Goal: Task Accomplishment & Management: Use online tool/utility

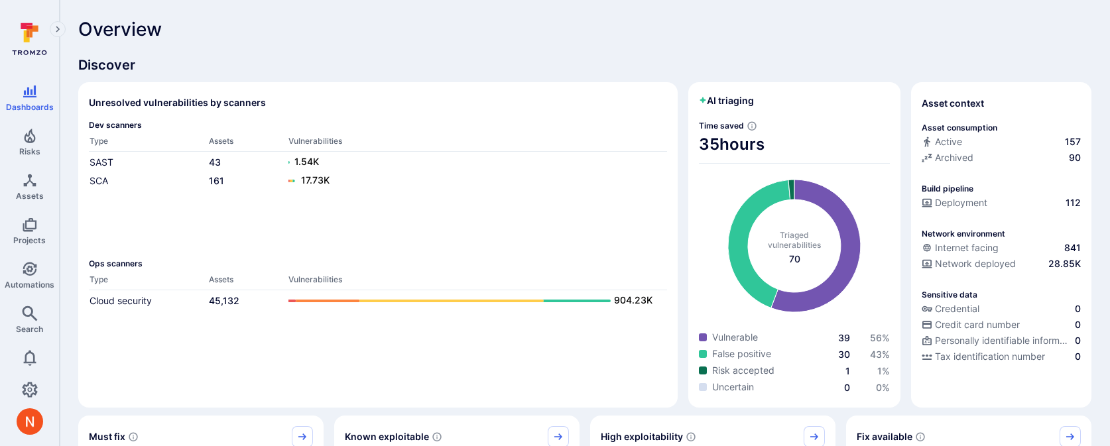
click at [163, 349] on div "Ops scanners Type Assets Vulnerabilities Cloud security 45,132 904.23K" at bounding box center [378, 328] width 578 height 139
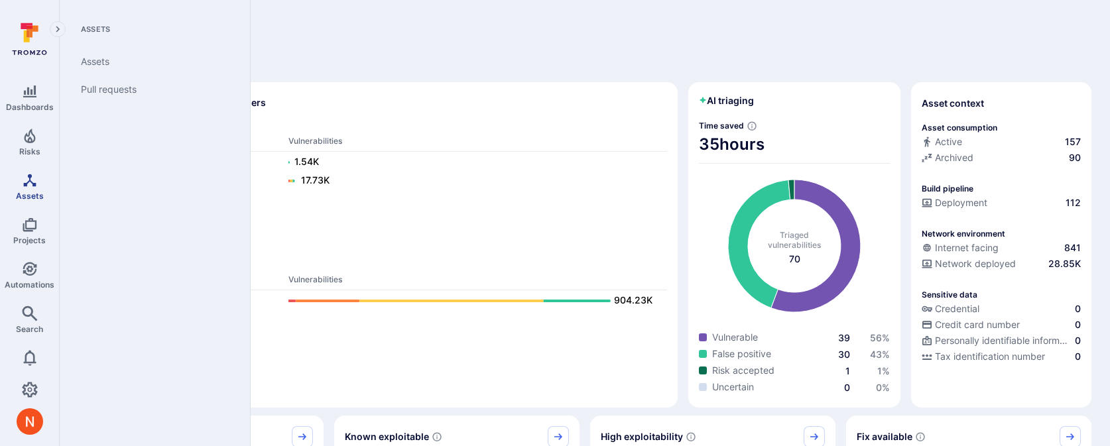
click at [29, 175] on icon "Assets" at bounding box center [29, 180] width 13 height 13
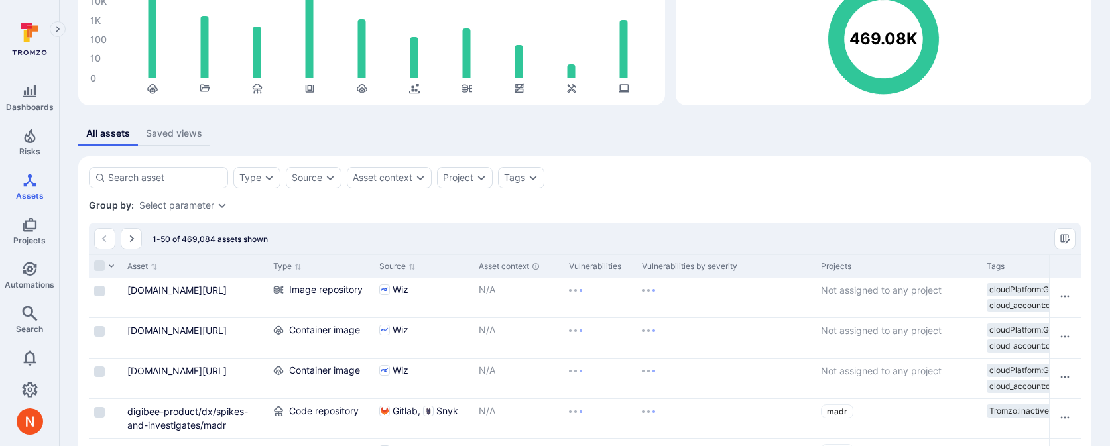
scroll to position [139, 0]
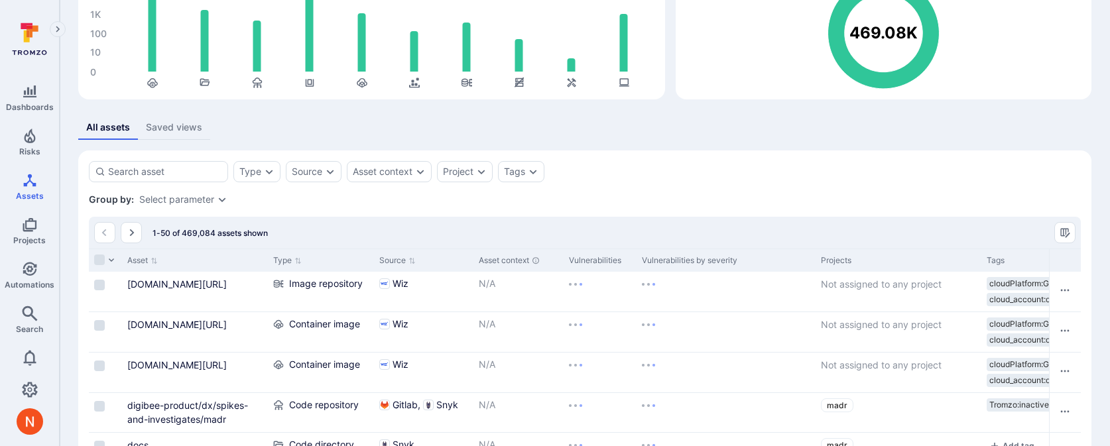
click at [164, 198] on div "Select parameter" at bounding box center [176, 199] width 75 height 11
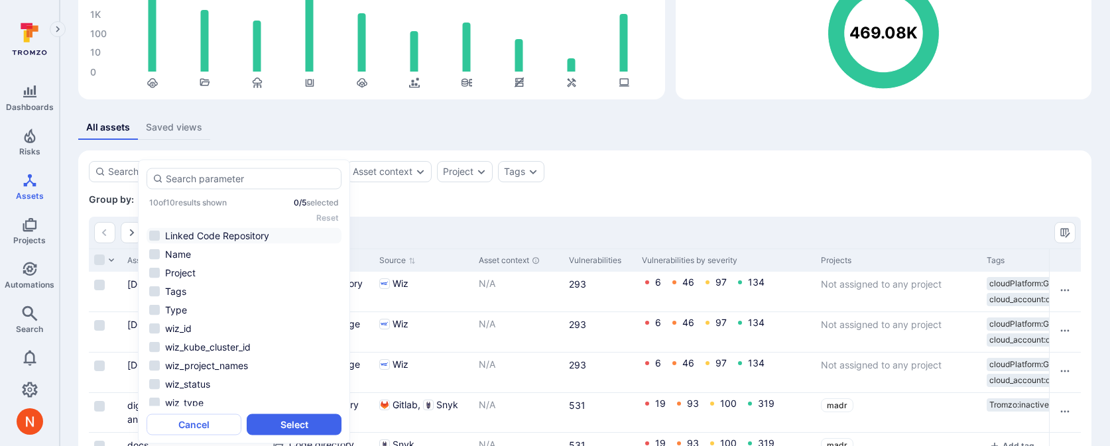
click at [181, 231] on li "Linked Code Repository" at bounding box center [244, 236] width 195 height 16
click at [263, 422] on button "Select" at bounding box center [294, 425] width 95 height 21
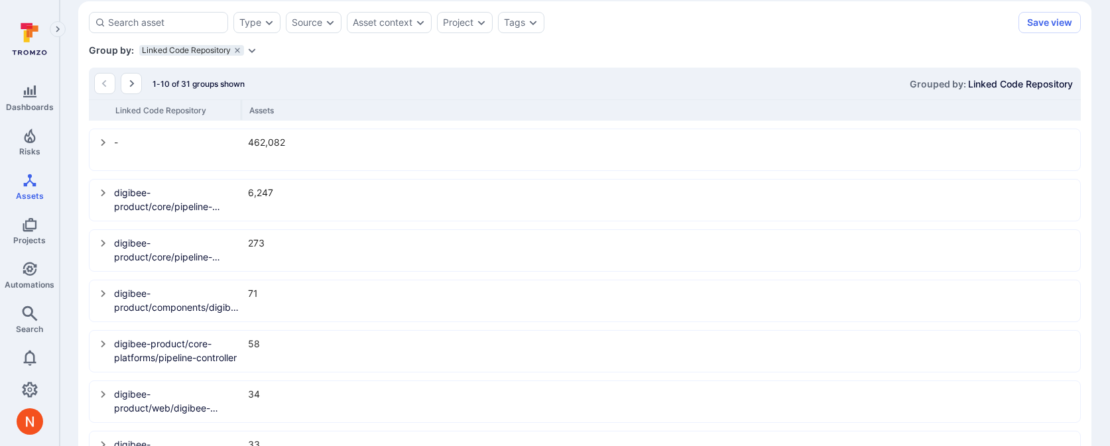
scroll to position [296, 0]
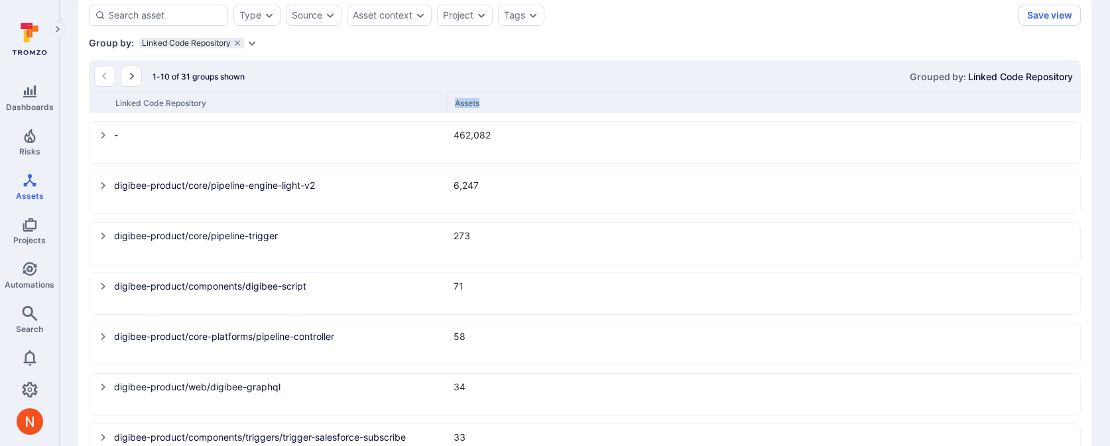
drag, startPoint x: 241, startPoint y: 107, endPoint x: 511, endPoint y: 131, distance: 270.3
click at [511, 131] on div "1-10 of 31 groups shown Grouped by: Linked Code Repository Linked Code Reposito…" at bounding box center [585, 338] width 992 height 557
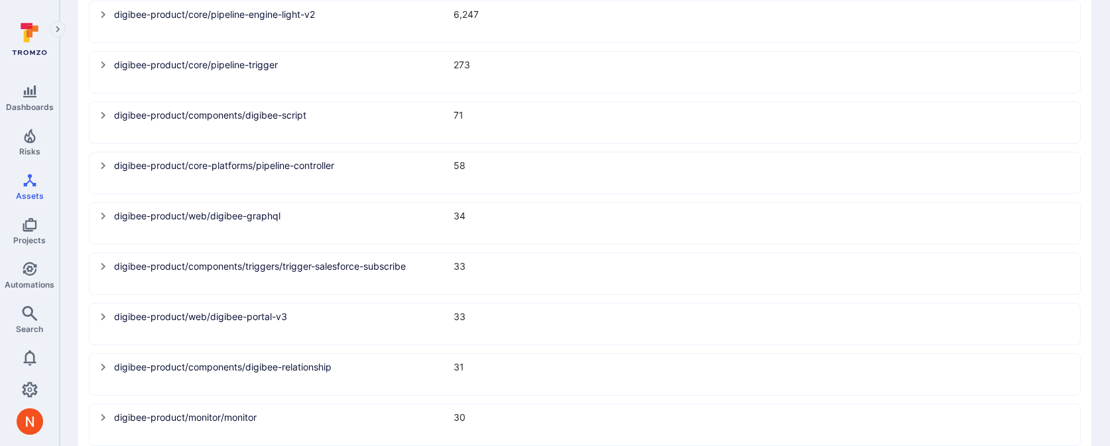
scroll to position [469, 0]
click at [146, 164] on link "digibee-product/core-platforms/pipeline-controller" at bounding box center [280, 164] width 332 height 14
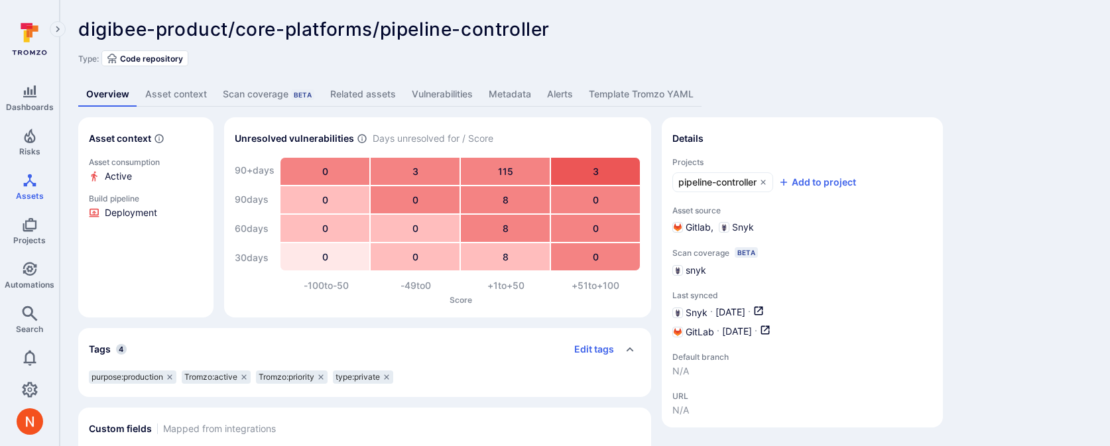
click at [404, 97] on link "Vulnerabilities" at bounding box center [442, 94] width 77 height 25
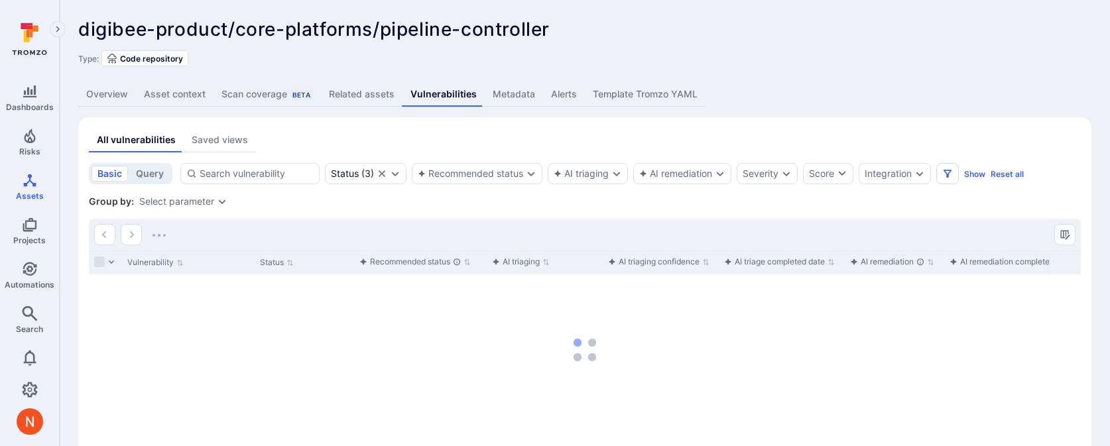
click at [367, 94] on link "Related assets" at bounding box center [362, 94] width 82 height 25
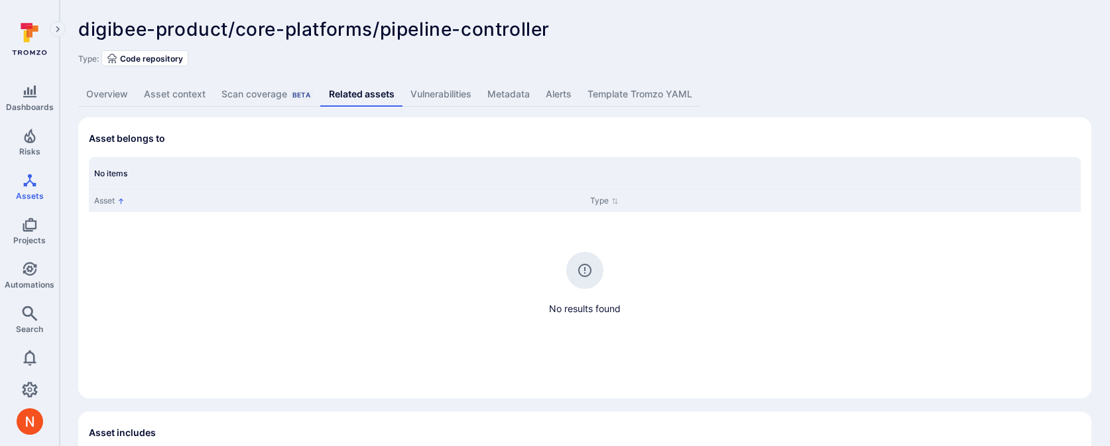
click at [101, 92] on link "Overview" at bounding box center [107, 94] width 58 height 25
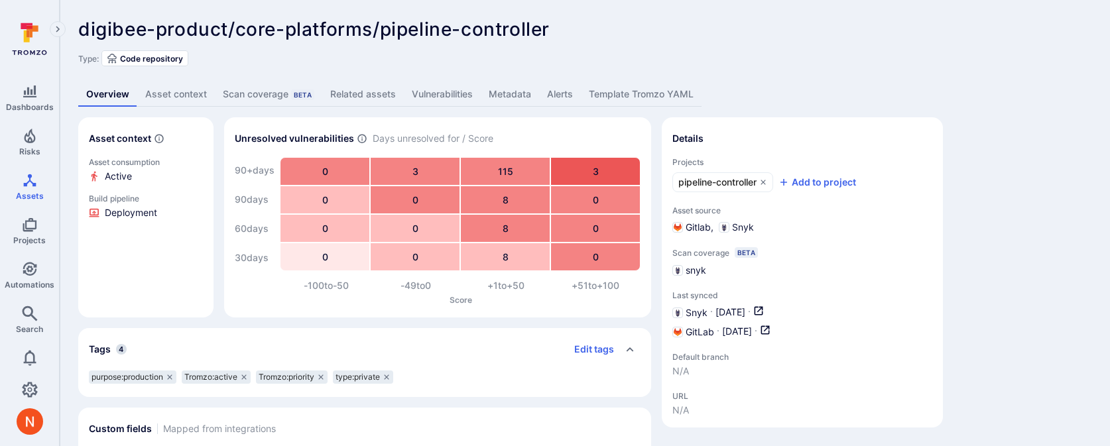
click at [382, 101] on link "Related assets" at bounding box center [363, 94] width 82 height 25
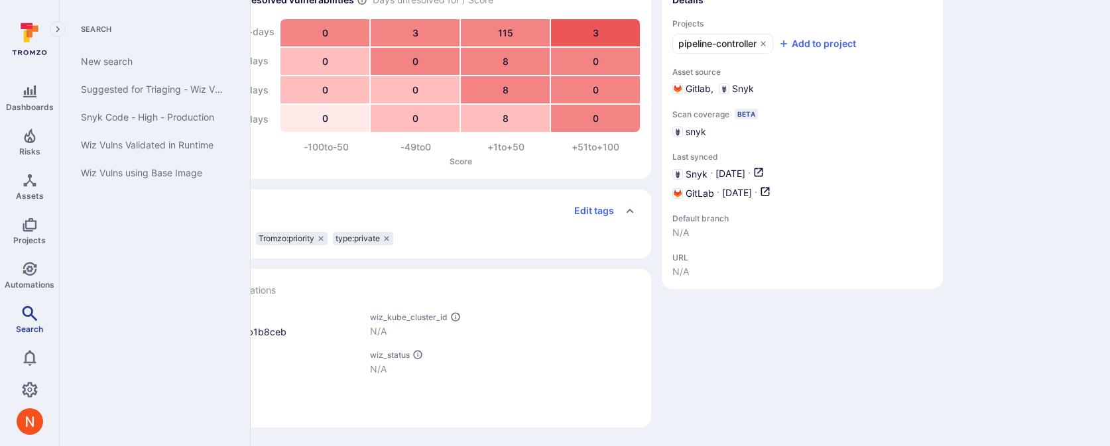
click at [29, 314] on icon "Search" at bounding box center [29, 313] width 15 height 15
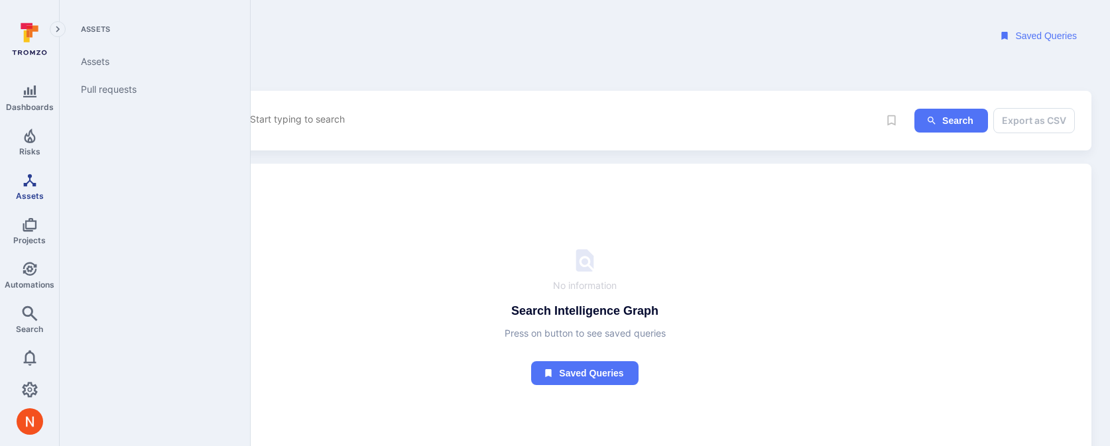
click at [25, 194] on span "Assets" at bounding box center [30, 196] width 28 height 10
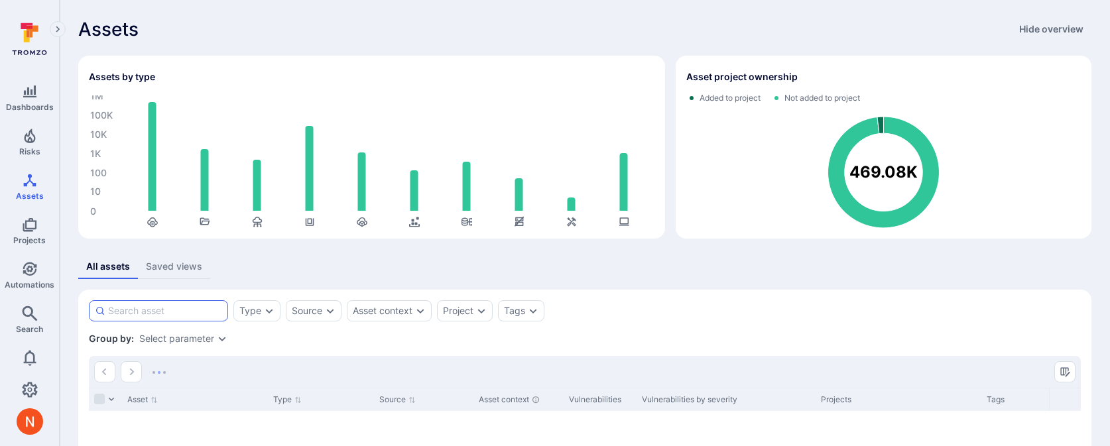
click at [176, 308] on input at bounding box center [165, 310] width 114 height 13
type input "digibee-portal"
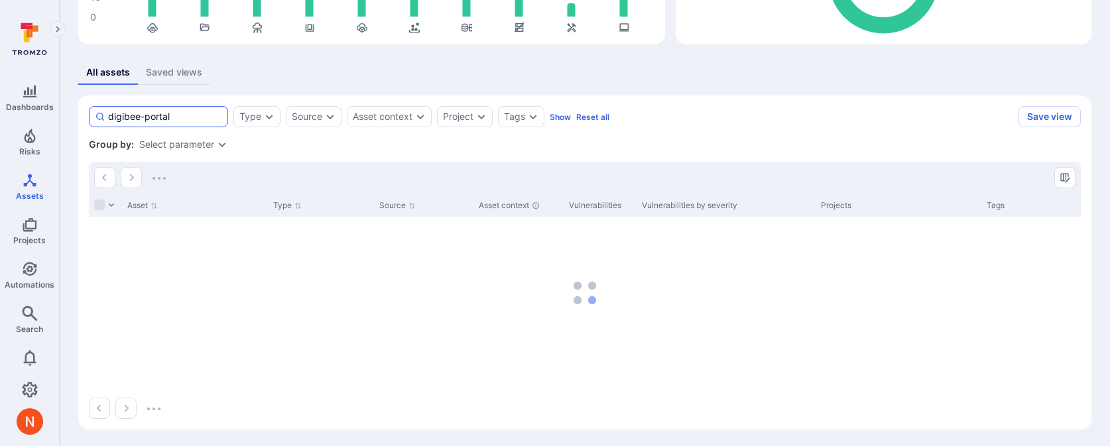
scroll to position [196, 0]
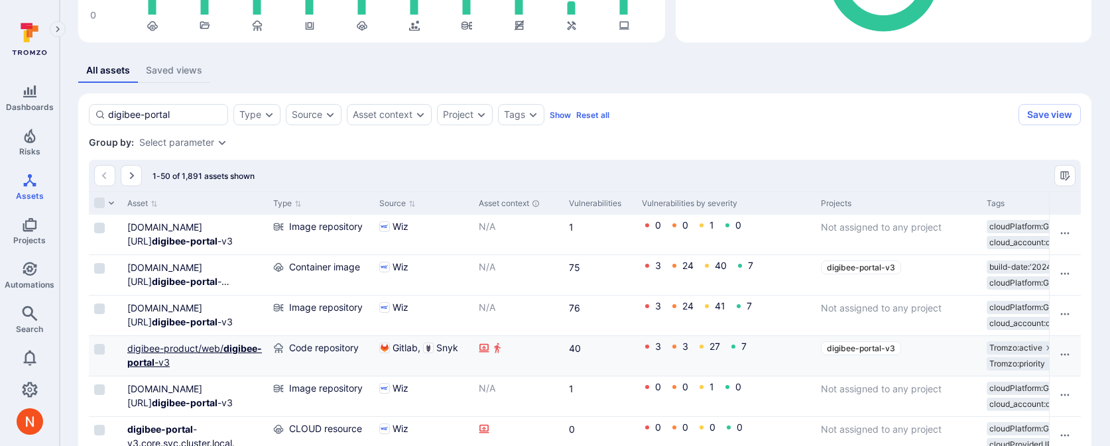
click at [148, 350] on link "digibee-product/web/ digibee-portal -v3" at bounding box center [194, 355] width 135 height 25
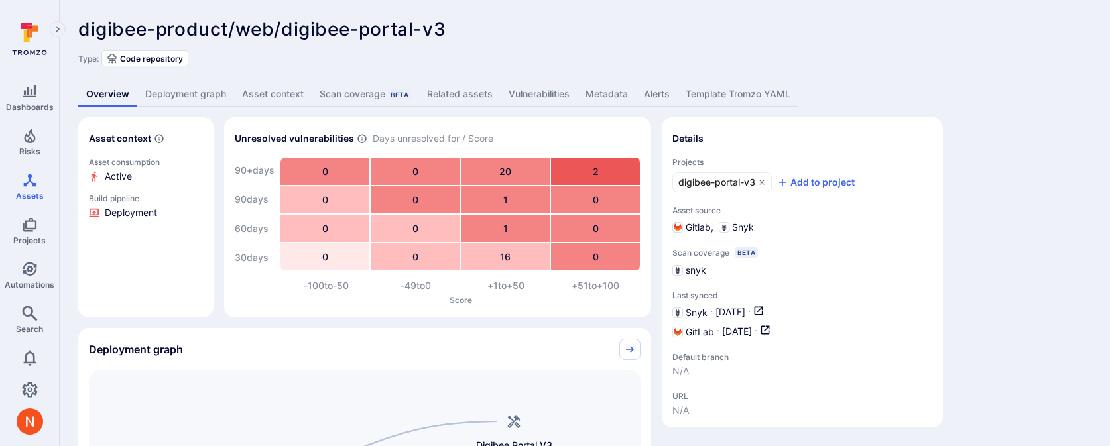
click at [426, 88] on link "Related assets" at bounding box center [460, 94] width 82 height 25
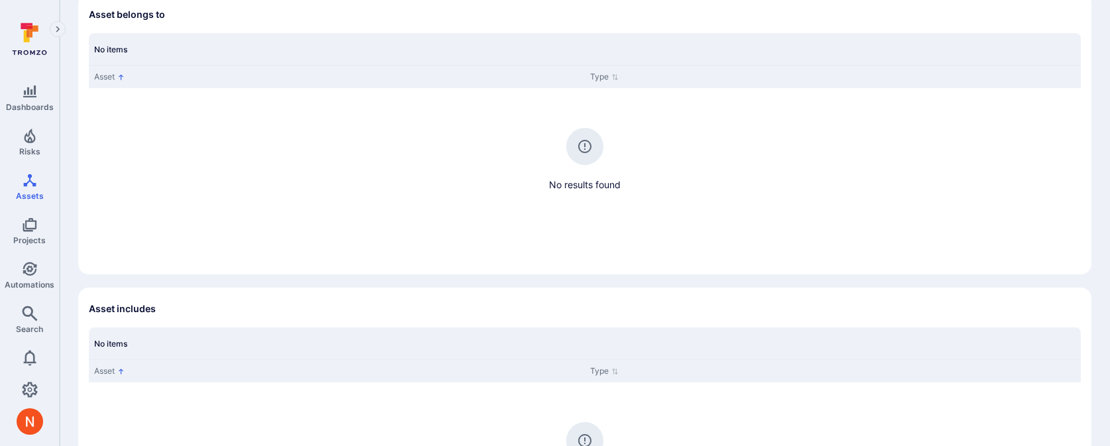
scroll to position [3, 0]
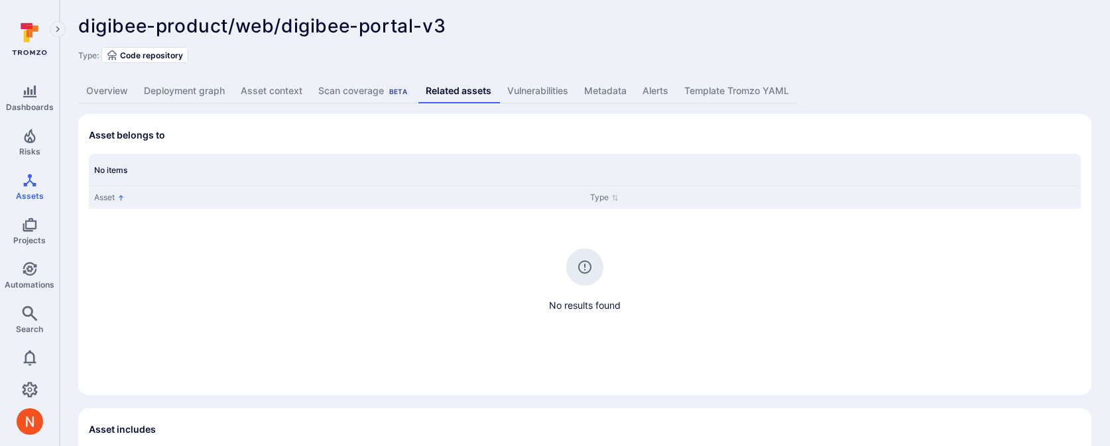
click at [109, 78] on div "digibee-product/web/digibee-portal-v3 ... Show more Type: Code repository Overv…" at bounding box center [585, 353] width 1051 height 712
click at [109, 86] on link "Overview" at bounding box center [107, 91] width 58 height 25
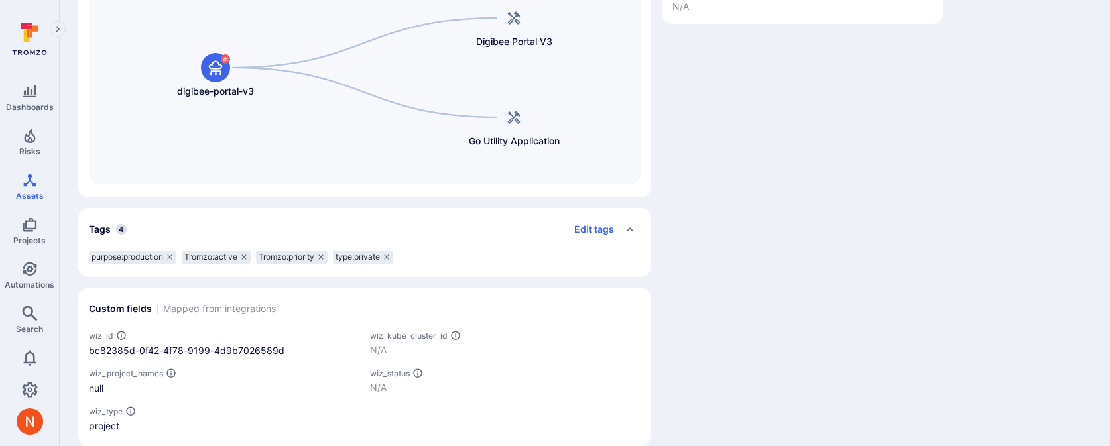
scroll to position [422, 0]
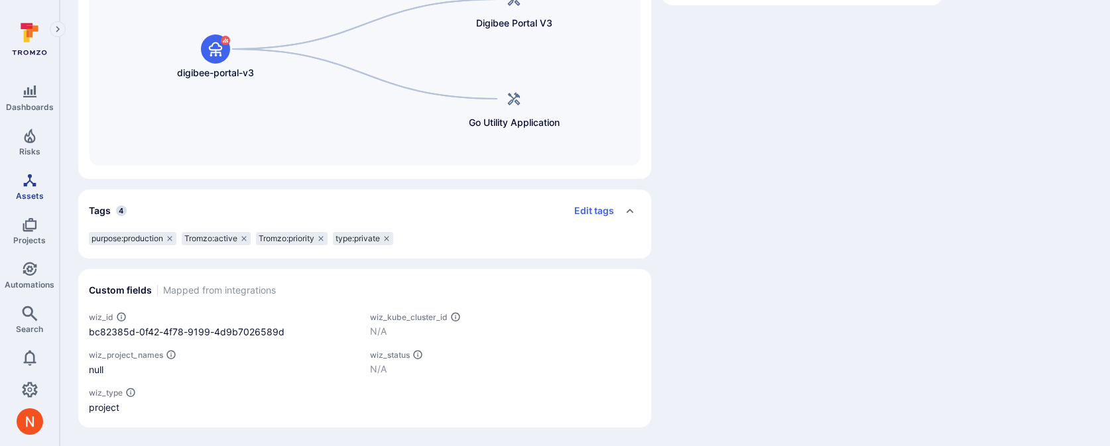
click at [29, 188] on link "Assets" at bounding box center [29, 186] width 59 height 39
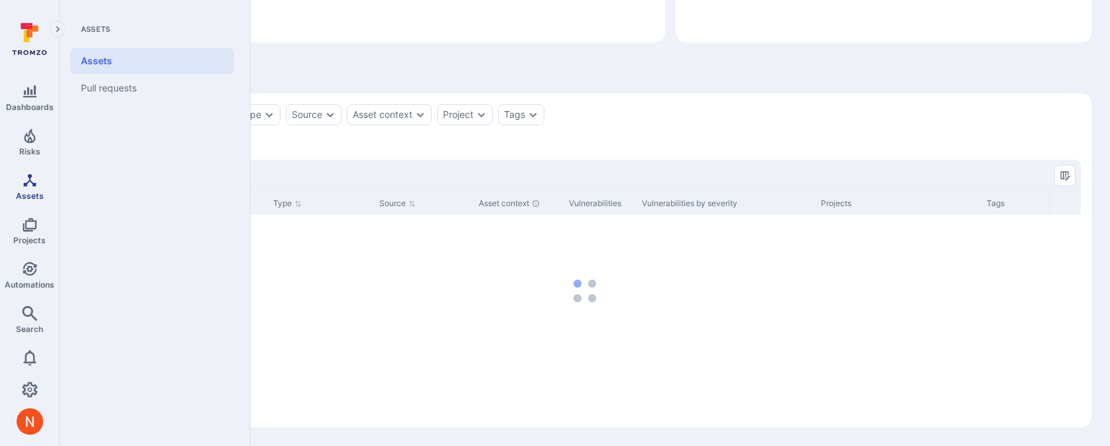
scroll to position [196, 0]
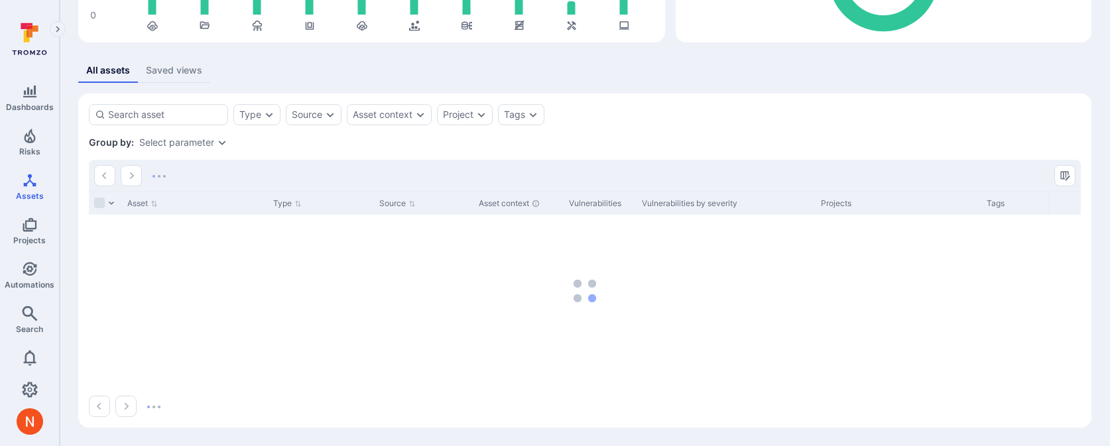
click at [202, 141] on div "Select parameter" at bounding box center [176, 142] width 75 height 11
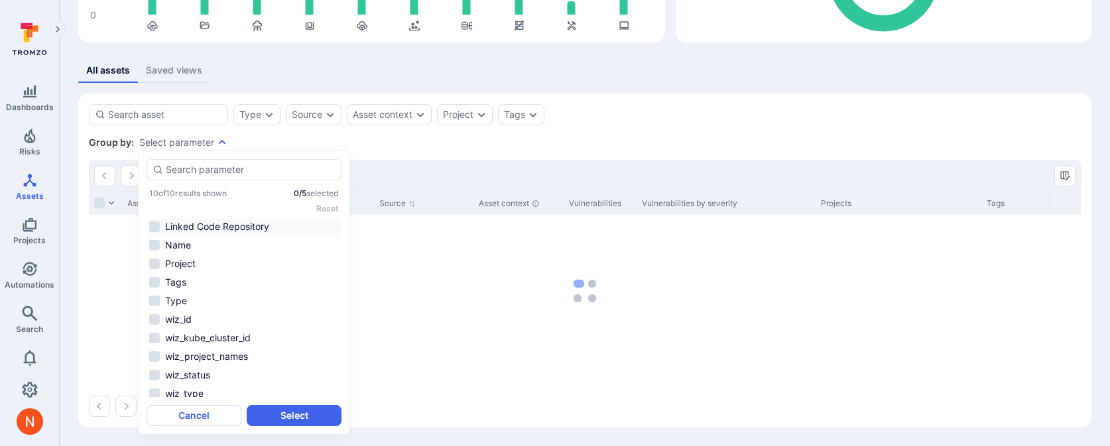
click at [187, 222] on li "Linked Code Repository" at bounding box center [244, 227] width 195 height 16
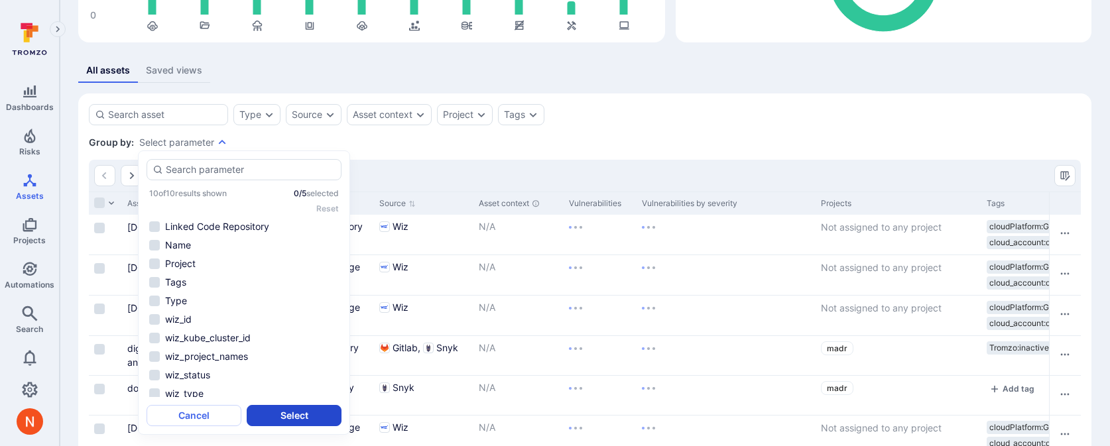
click at [274, 412] on button "Select" at bounding box center [294, 415] width 95 height 21
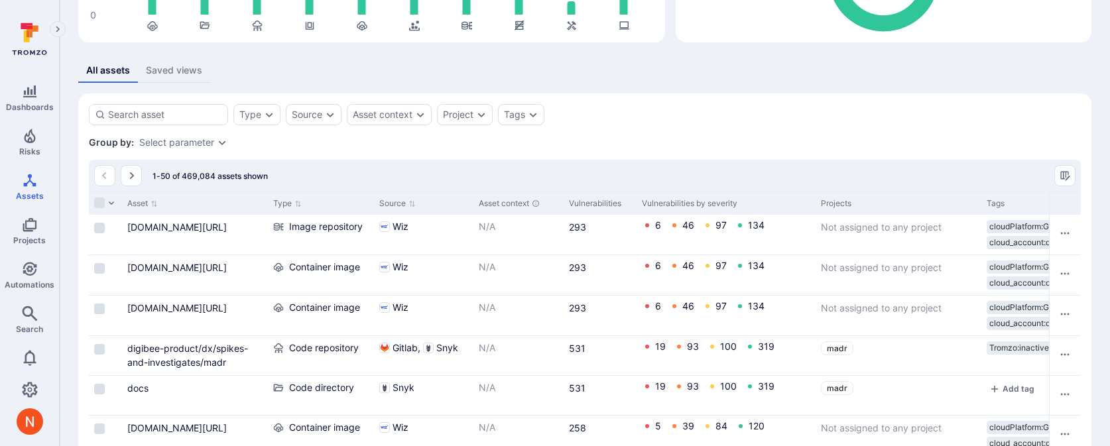
click at [214, 142] on div "Select parameter" at bounding box center [183, 142] width 88 height 11
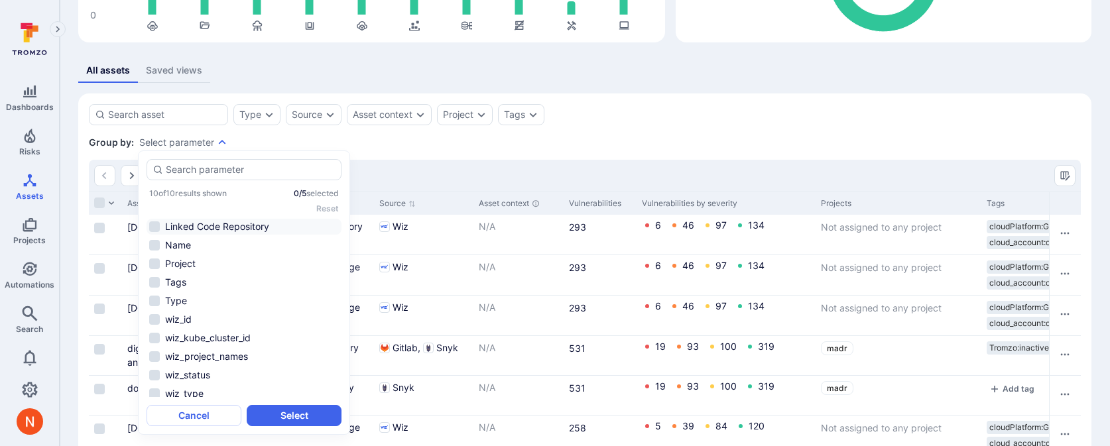
click at [196, 226] on li "Linked Code Repository" at bounding box center [244, 227] width 195 height 16
click at [278, 419] on button "Select" at bounding box center [294, 415] width 95 height 21
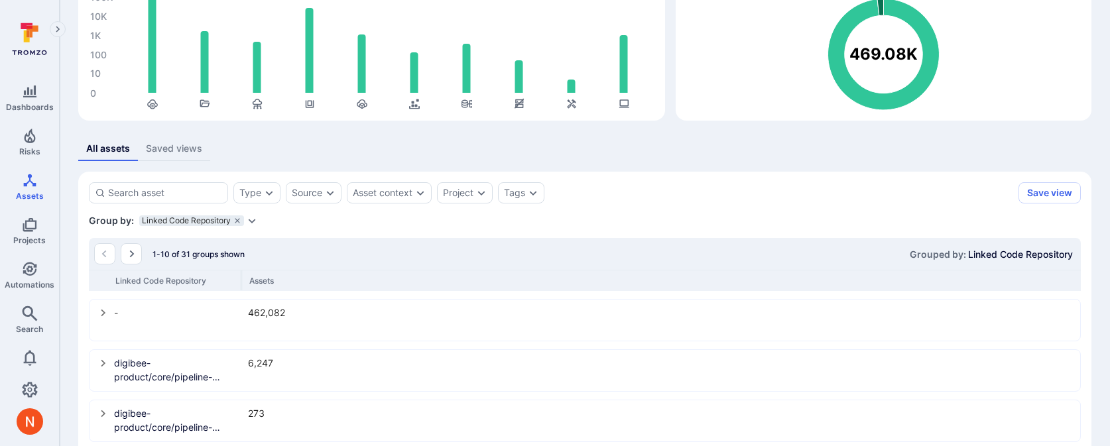
scroll to position [126, 0]
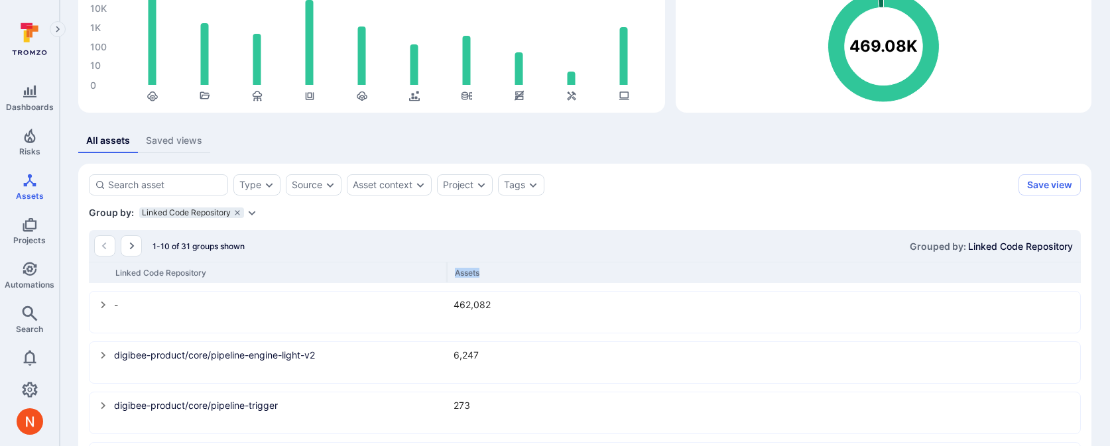
drag, startPoint x: 241, startPoint y: 275, endPoint x: 560, endPoint y: 322, distance: 321.7
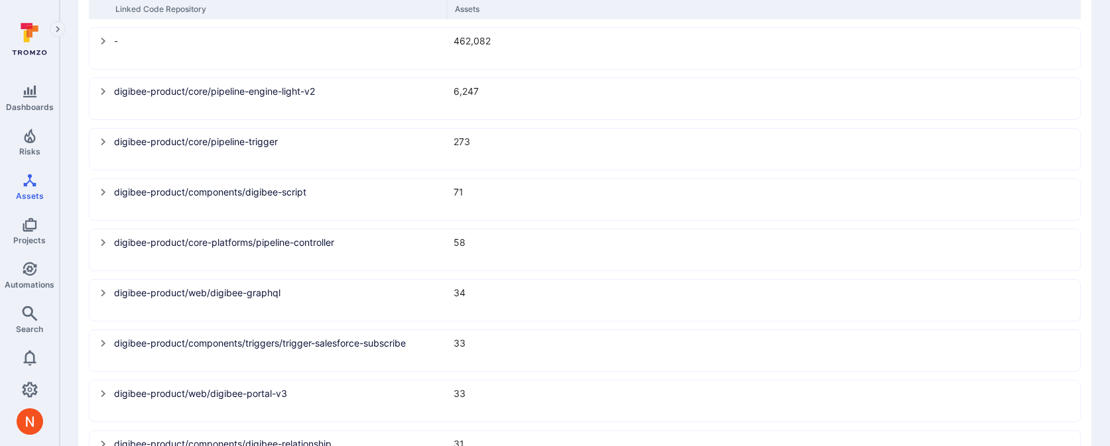
scroll to position [447, 0]
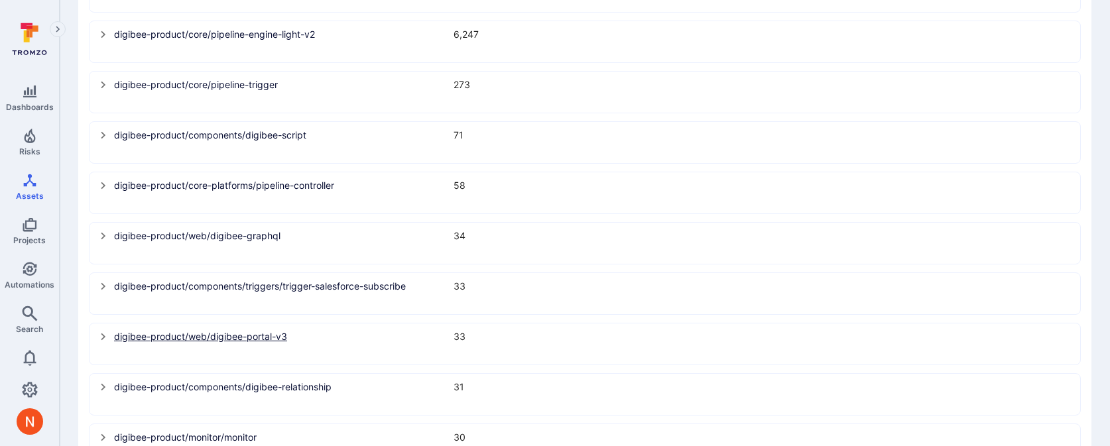
click at [277, 331] on link "digibee-product/web/digibee-portal-v3" at bounding box center [280, 337] width 332 height 14
click at [103, 339] on icon "select group" at bounding box center [103, 337] width 11 height 11
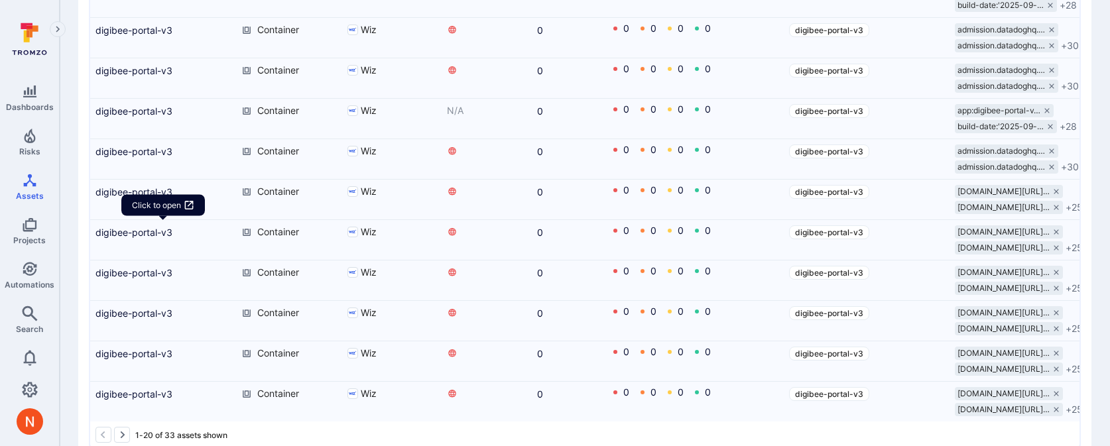
scroll to position [1362, 0]
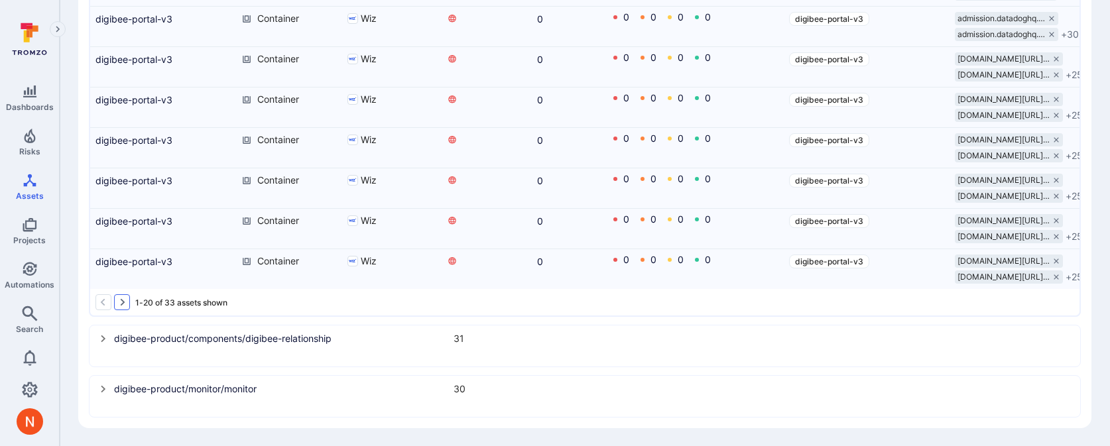
click at [123, 308] on button "Go to the next page" at bounding box center [122, 302] width 16 height 16
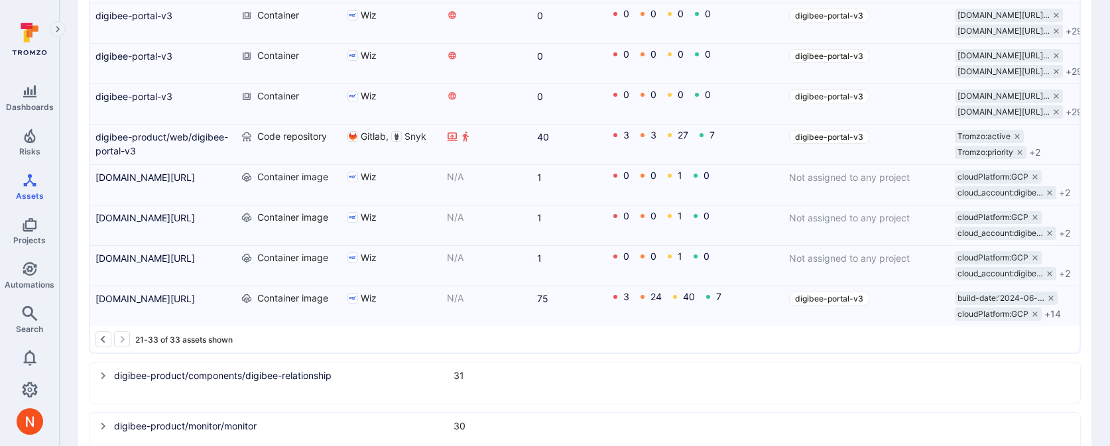
scroll to position [982, 0]
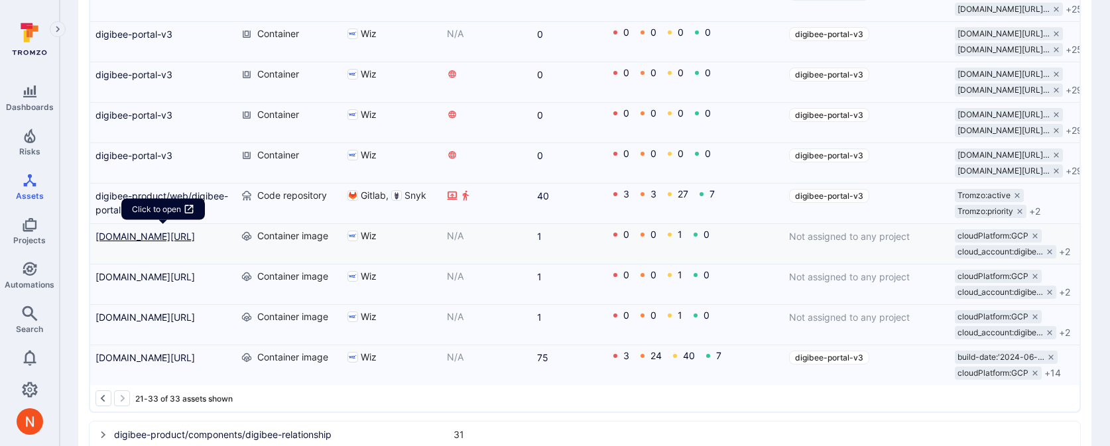
click at [151, 240] on link "gcr.io/digibee-core/digibee/digibee-portal-v3@sha256:ffa96a4f9607ca85472d595215…" at bounding box center [163, 236] width 135 height 14
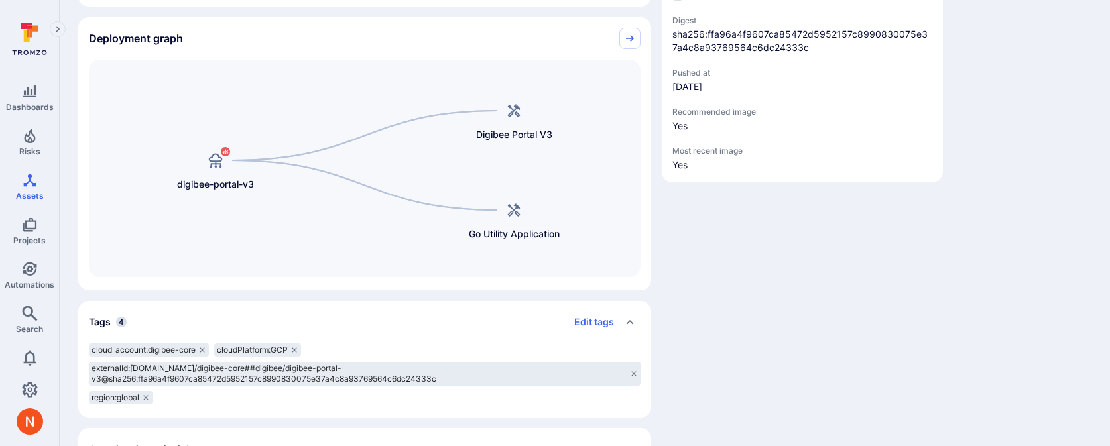
scroll to position [324, 0]
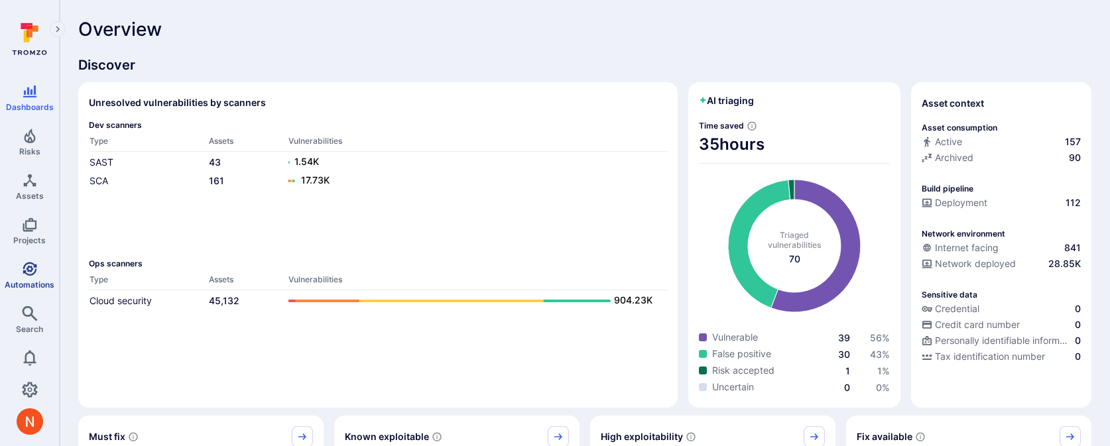
click at [39, 277] on link "Automations" at bounding box center [29, 275] width 59 height 39
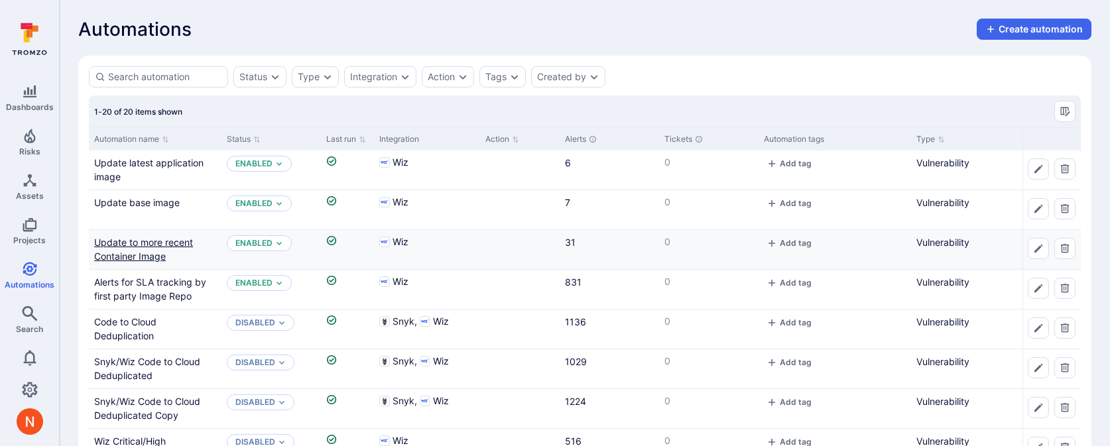
click at [157, 247] on link "Update to more recent Container Image" at bounding box center [143, 249] width 99 height 25
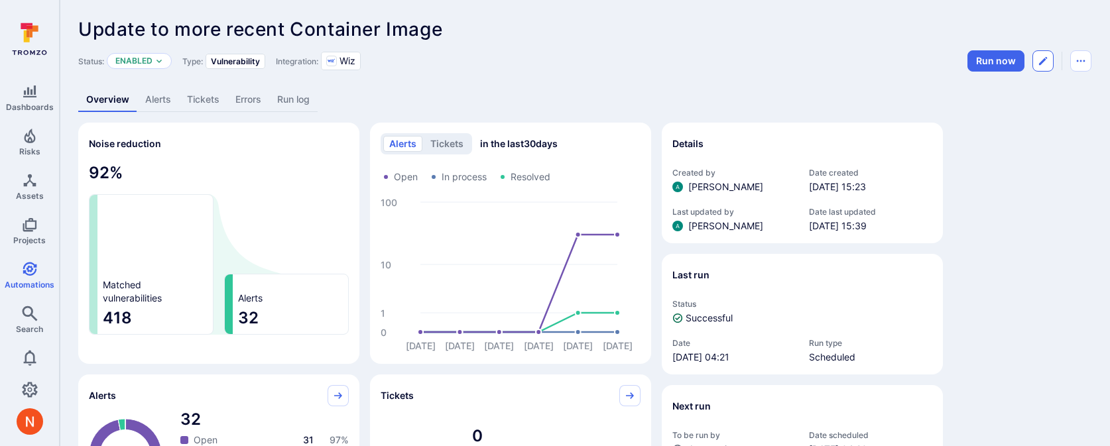
click at [1051, 66] on button "Edit automation" at bounding box center [1043, 60] width 21 height 21
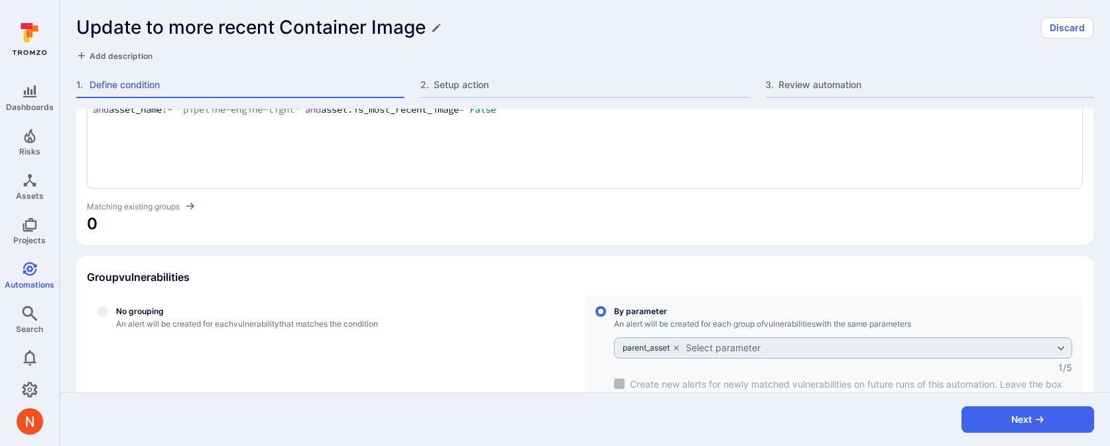
scroll to position [332, 0]
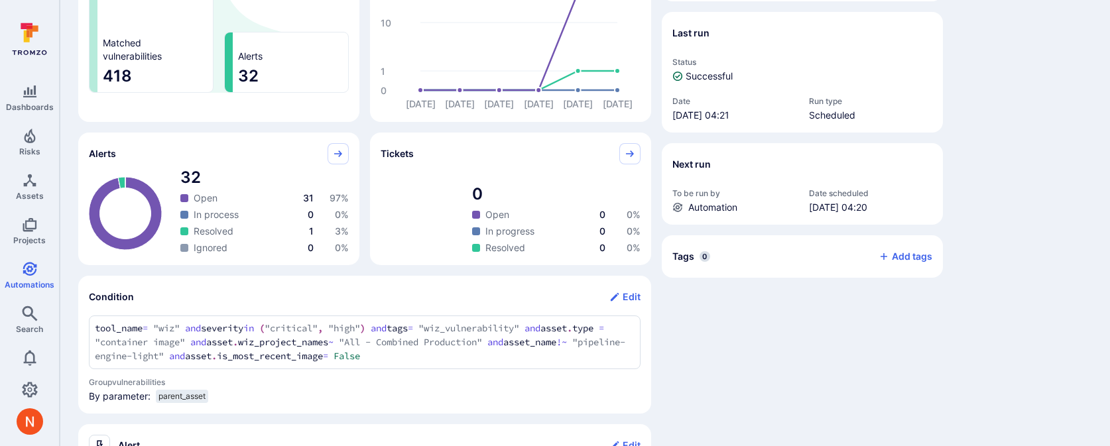
scroll to position [240, 0]
click at [27, 276] on link "Automations" at bounding box center [29, 275] width 59 height 39
click at [26, 191] on span "Assets" at bounding box center [30, 196] width 28 height 10
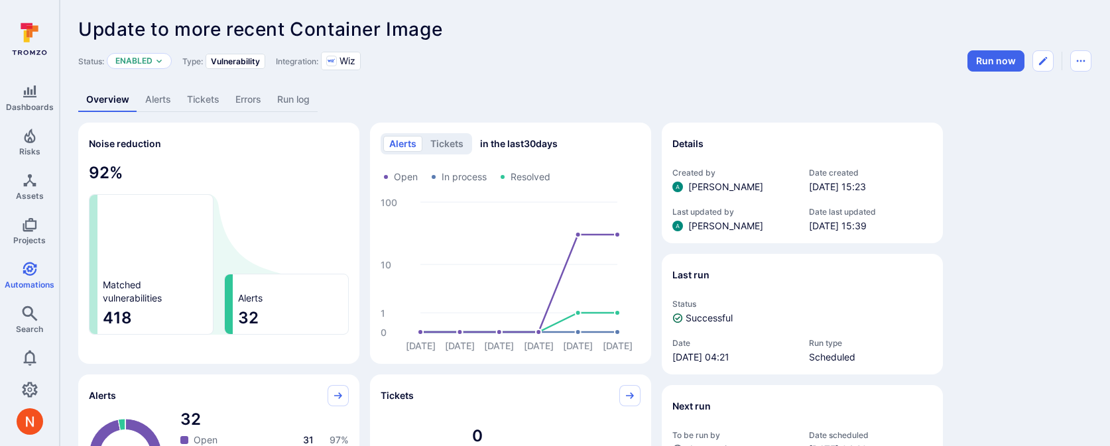
click at [161, 88] on link "Alerts" at bounding box center [158, 100] width 42 height 25
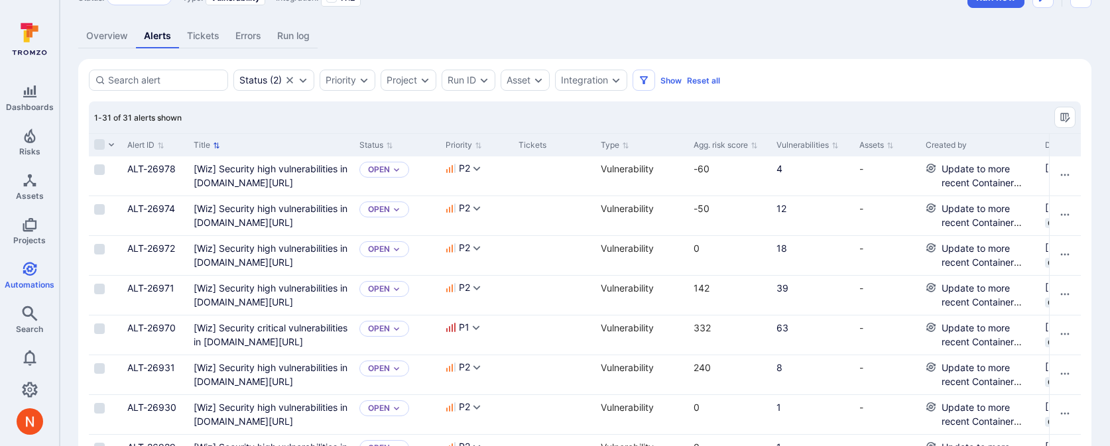
scroll to position [80, 0]
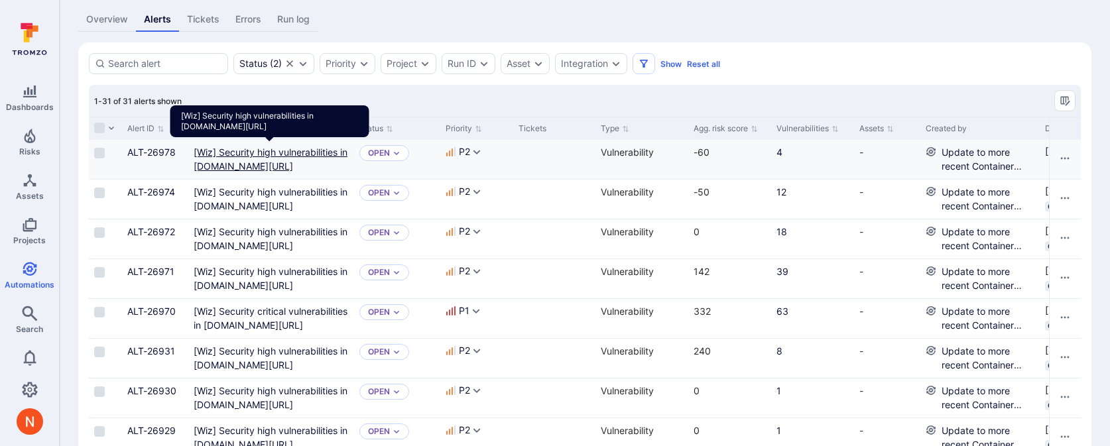
click at [244, 155] on docker "[Wiz] Security high vulnerabilities in docker.io/emberstack/kubernetes-reflector" at bounding box center [271, 159] width 154 height 25
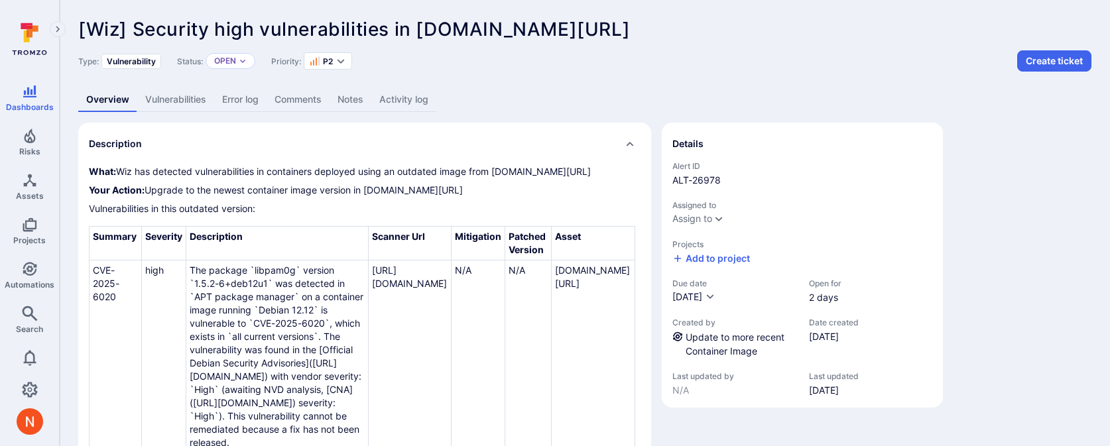
click at [182, 95] on link "Vulnerabilities" at bounding box center [175, 100] width 77 height 25
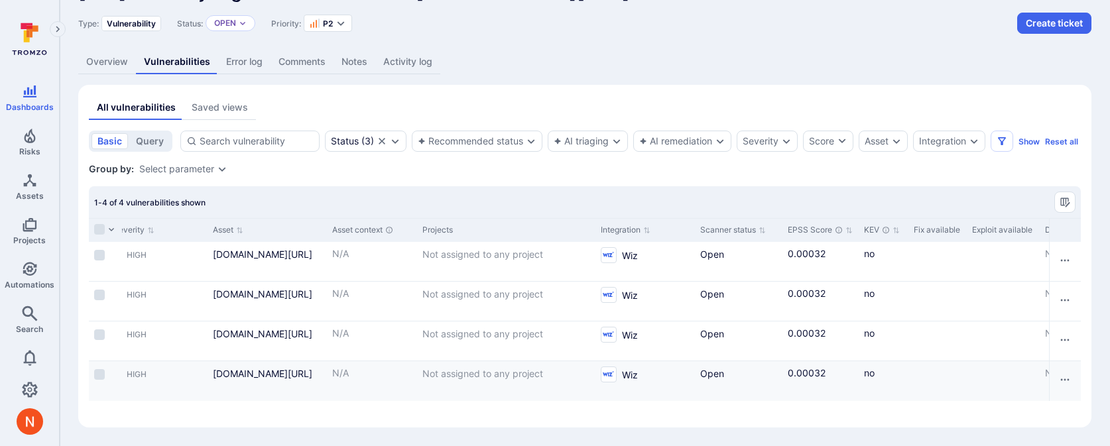
scroll to position [0, 1096]
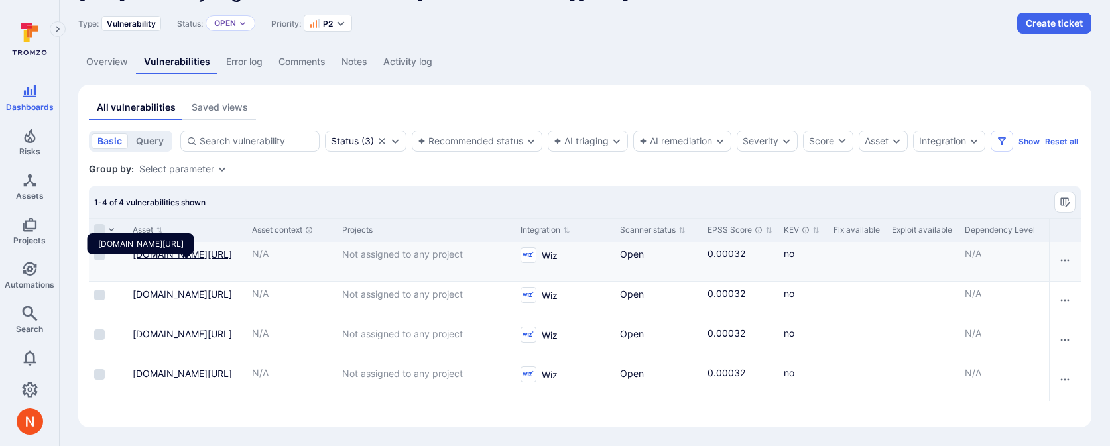
click at [172, 259] on link "docker.io/emberstack/kubernetes-reflector@sha256:25fb88f8bb38cdf89f970350ca6038…" at bounding box center [182, 254] width 99 height 11
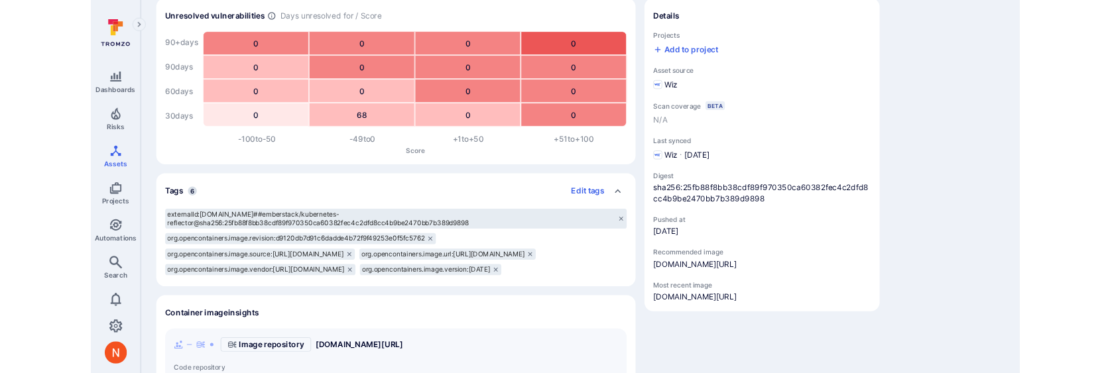
scroll to position [128, 0]
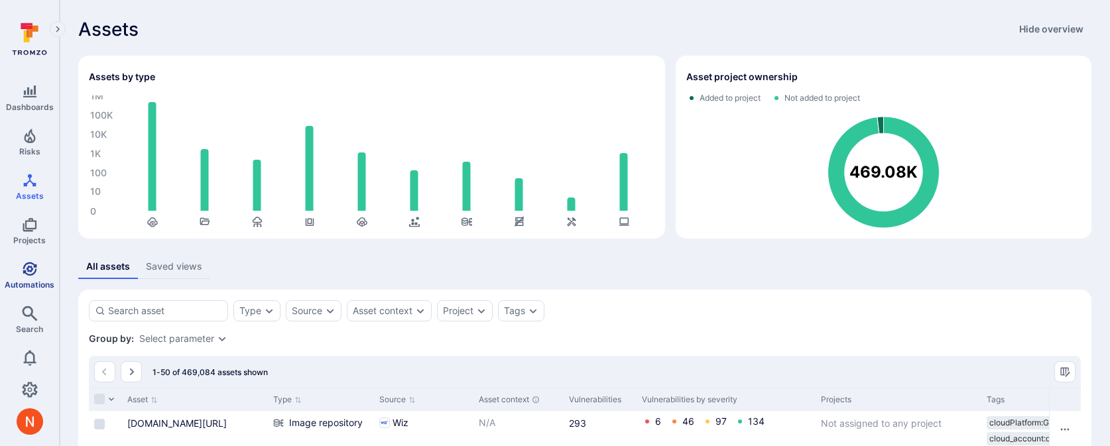
click at [36, 283] on span "Automations" at bounding box center [30, 285] width 50 height 10
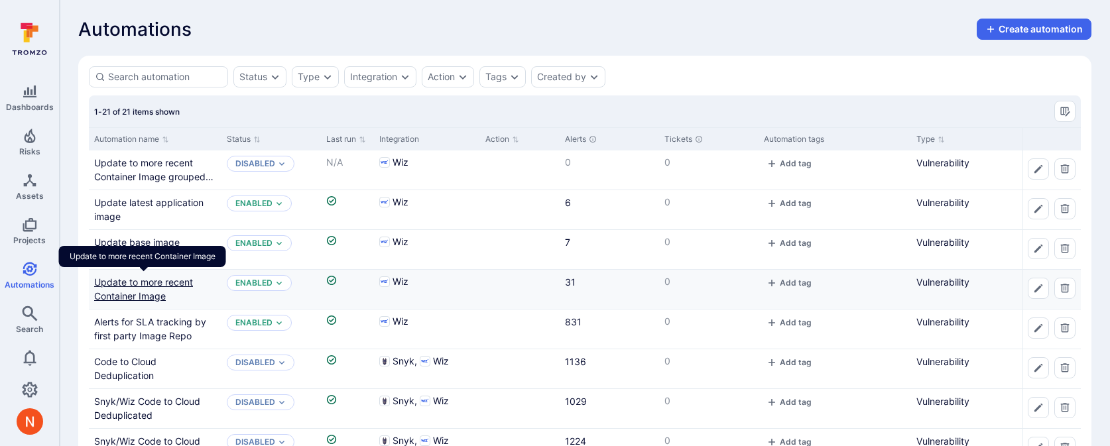
click at [138, 291] on link "Update to more recent Container Image" at bounding box center [143, 289] width 99 height 25
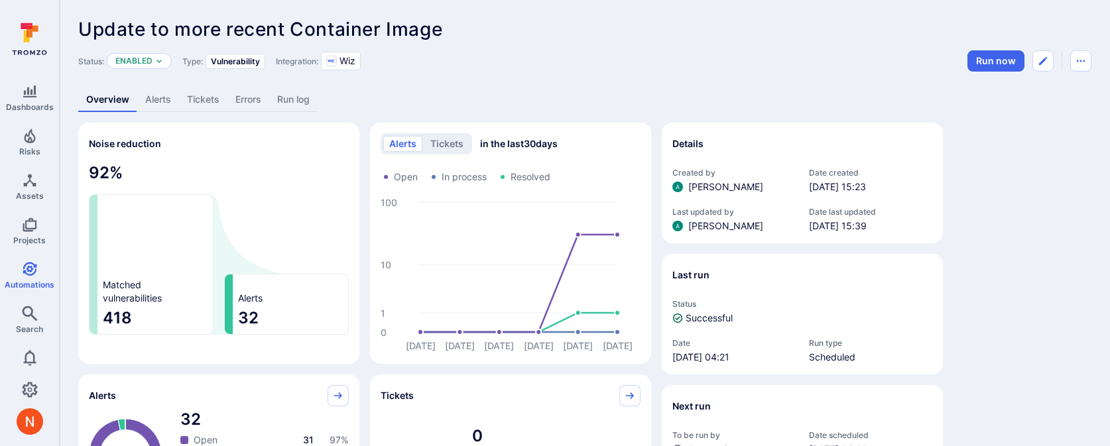
click at [590, 101] on div "Overview Alerts Tickets Errors Run log" at bounding box center [584, 100] width 1013 height 25
click at [541, 92] on div "Overview Alerts Tickets Errors Run log" at bounding box center [584, 100] width 1013 height 25
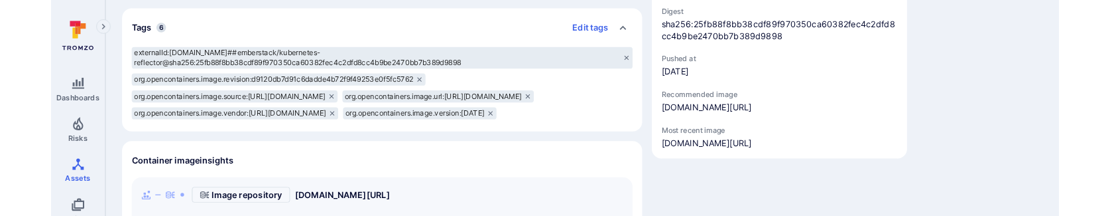
scroll to position [312, 0]
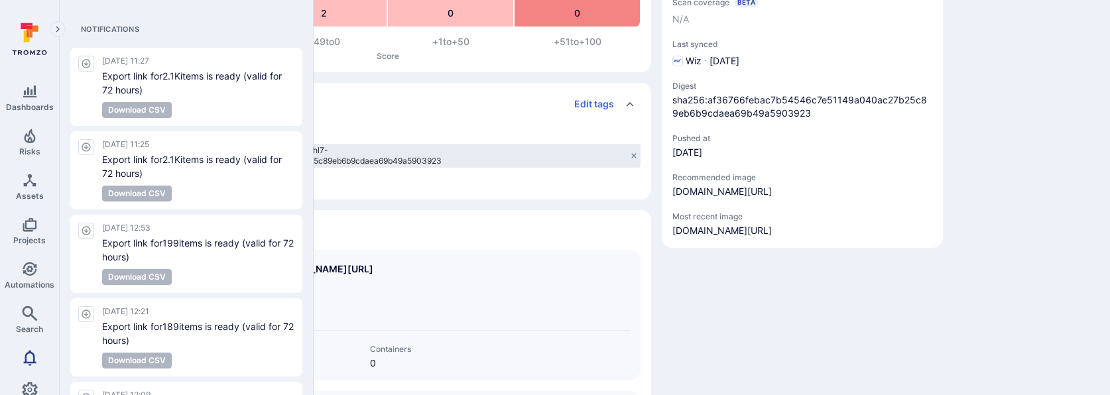
scroll to position [38, 0]
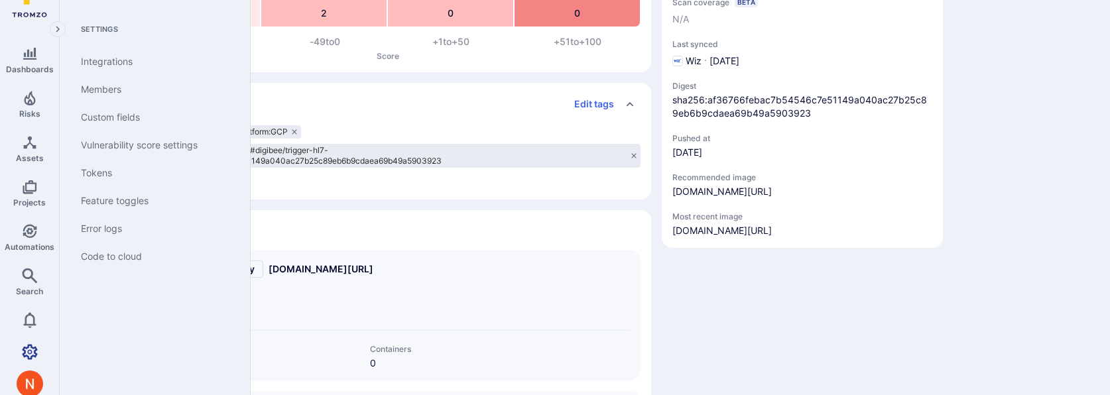
click at [23, 215] on icon "Settings" at bounding box center [30, 351] width 16 height 15
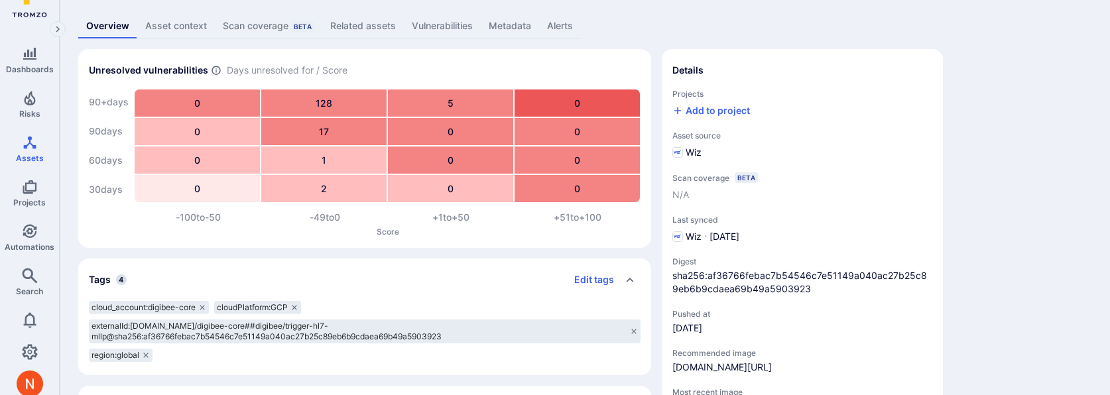
scroll to position [0, 0]
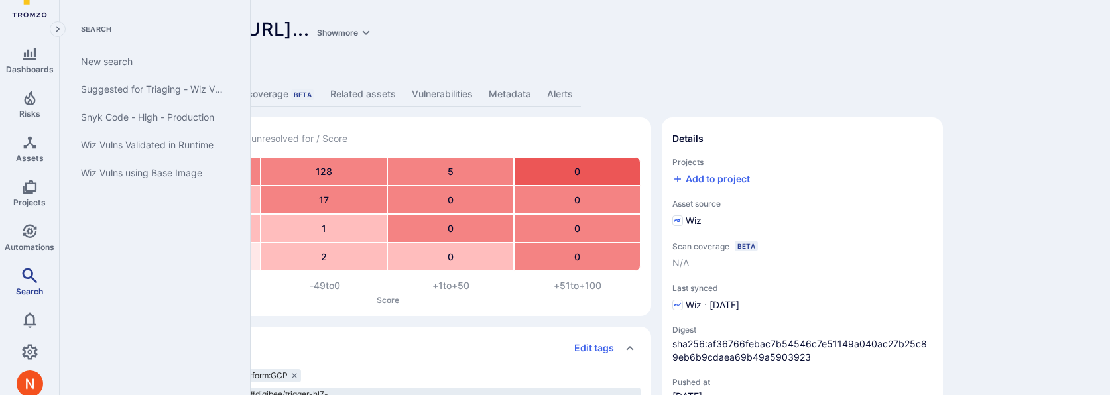
click at [23, 215] on span "Search" at bounding box center [29, 292] width 27 height 10
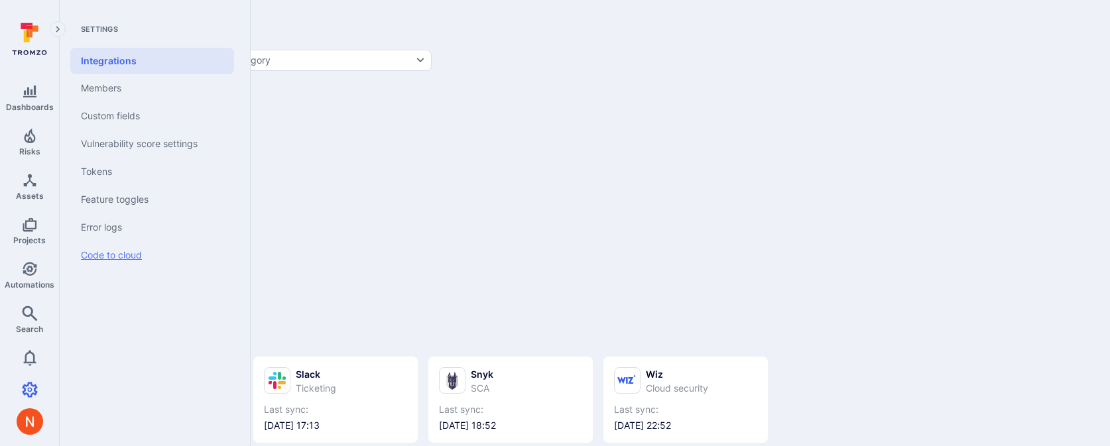
click at [102, 257] on link "Code to cloud" at bounding box center [152, 255] width 164 height 28
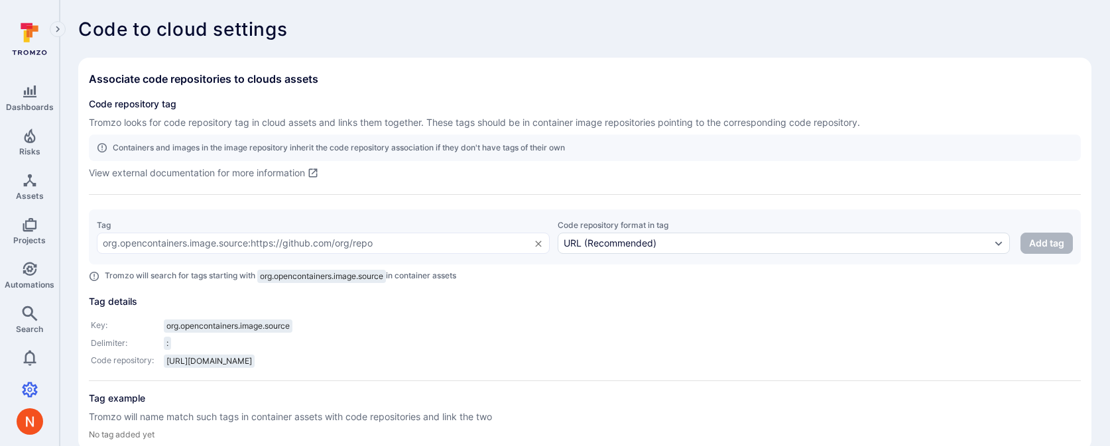
scroll to position [22, 0]
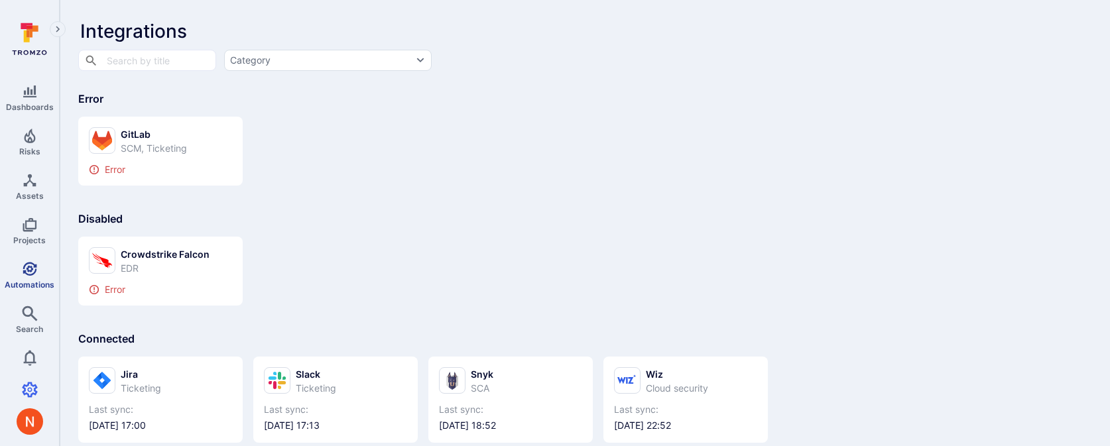
click at [37, 275] on link "Automations" at bounding box center [29, 275] width 59 height 39
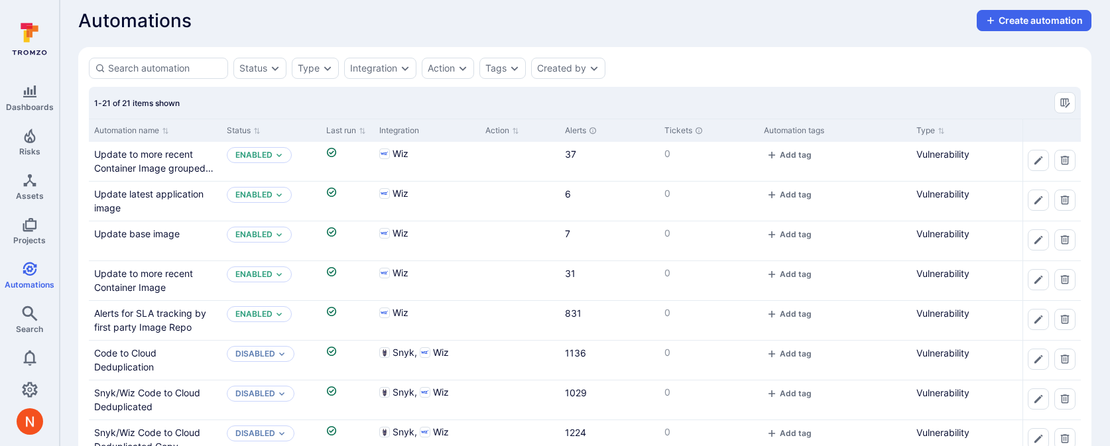
scroll to position [9, 0]
click at [123, 151] on link "Update to more recent Container Image grouped by Image" at bounding box center [153, 167] width 119 height 39
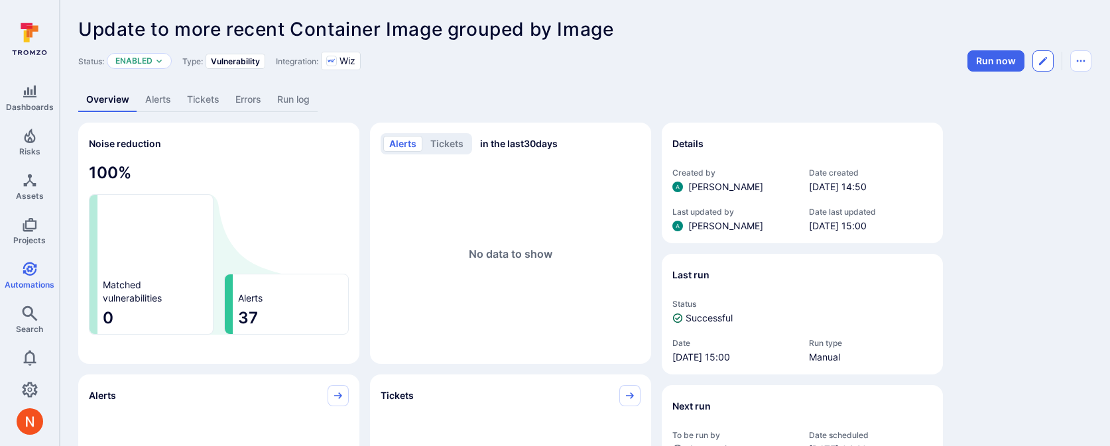
click at [1045, 59] on icon "Edit automation" at bounding box center [1043, 61] width 8 height 8
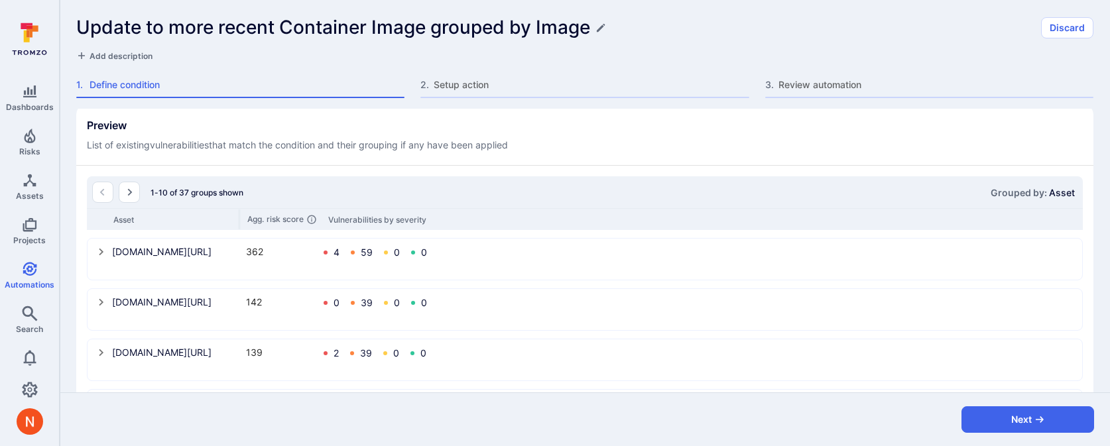
scroll to position [578, 0]
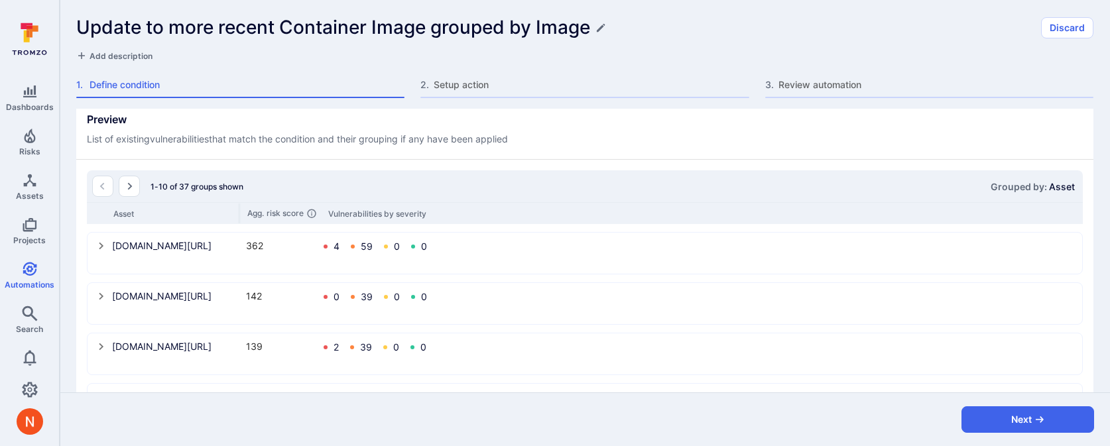
click at [99, 245] on icon "select group" at bounding box center [101, 246] width 11 height 11
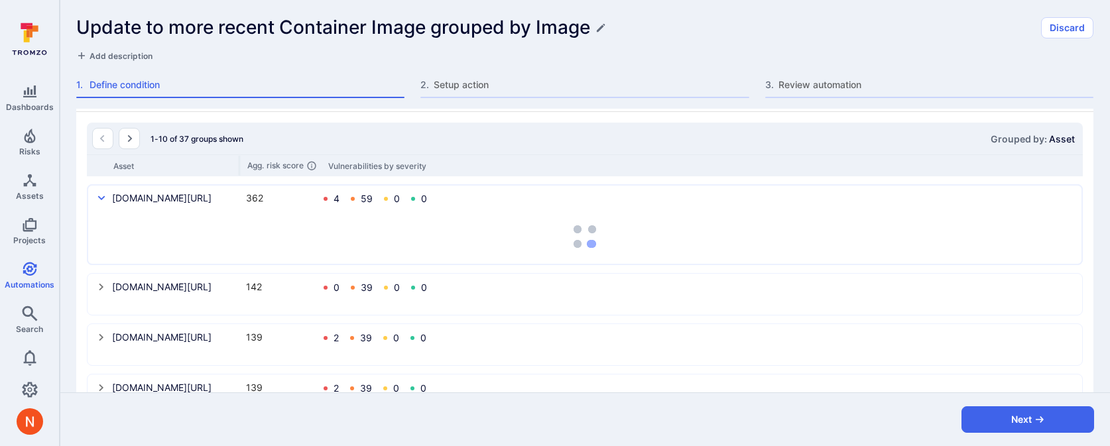
scroll to position [627, 0]
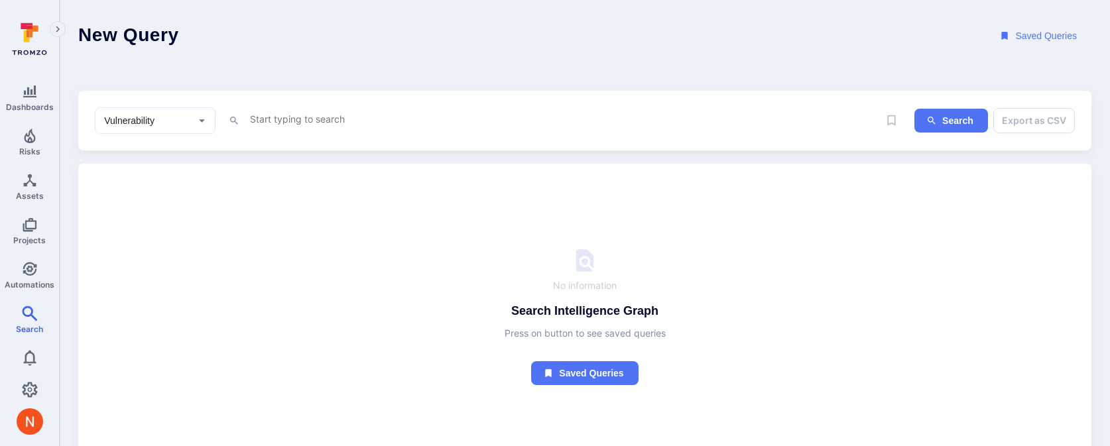
click at [267, 122] on textarea "Intelligence Graph search area" at bounding box center [564, 119] width 630 height 17
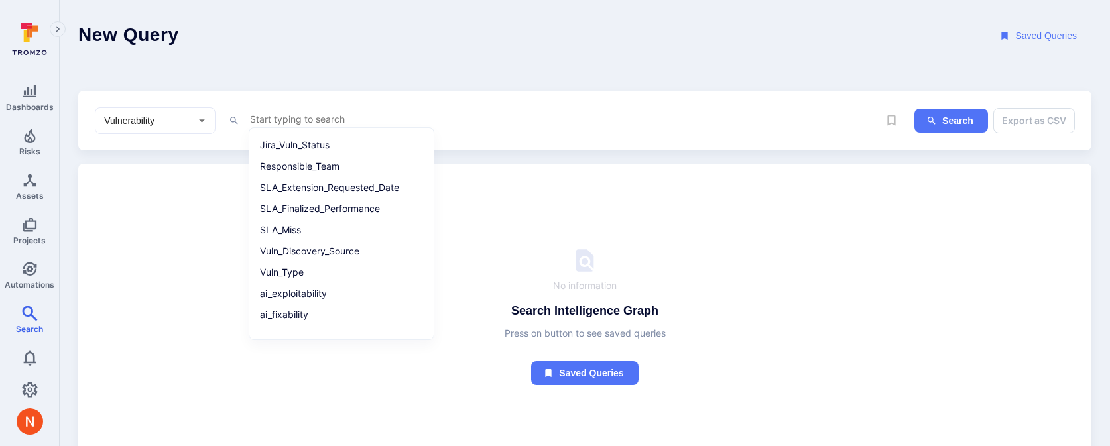
click at [101, 117] on input "Vulnerability" at bounding box center [145, 120] width 88 height 13
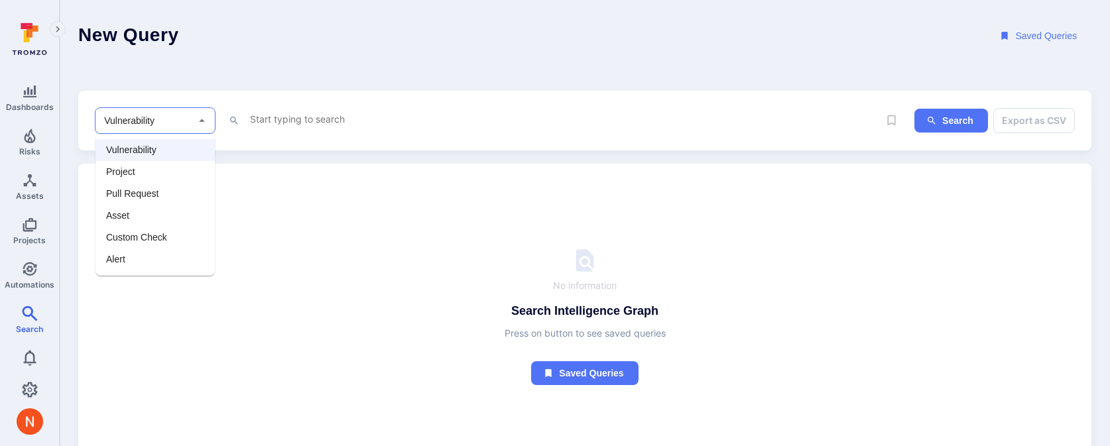
click at [123, 214] on li "Asset" at bounding box center [155, 216] width 119 height 22
type input "Asset"
click at [301, 108] on div "Asset ​ x" at bounding box center [487, 120] width 784 height 27
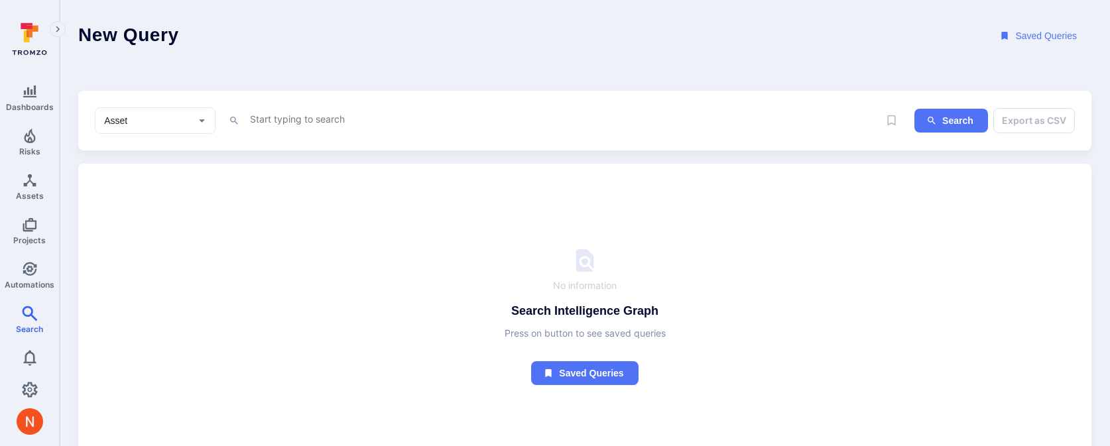
click at [289, 123] on textarea "Intelligence Graph search area" at bounding box center [564, 119] width 630 height 17
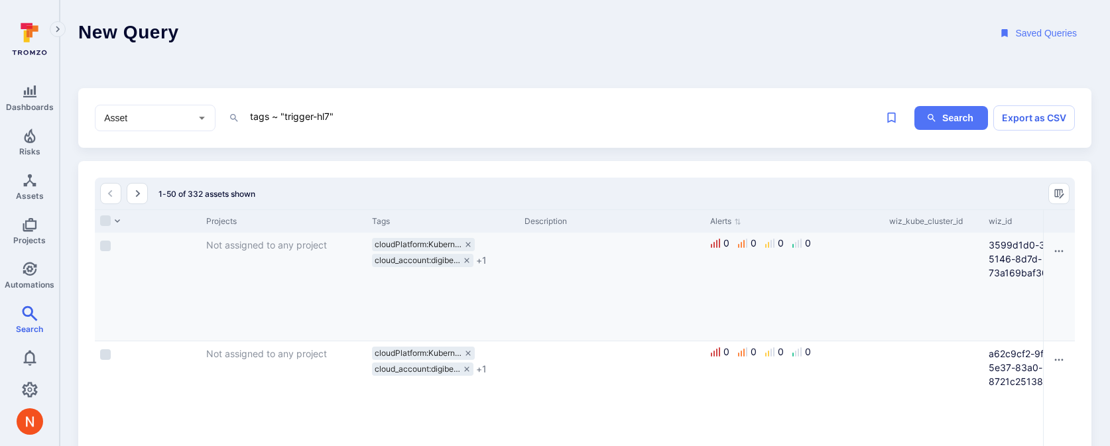
scroll to position [0, 833]
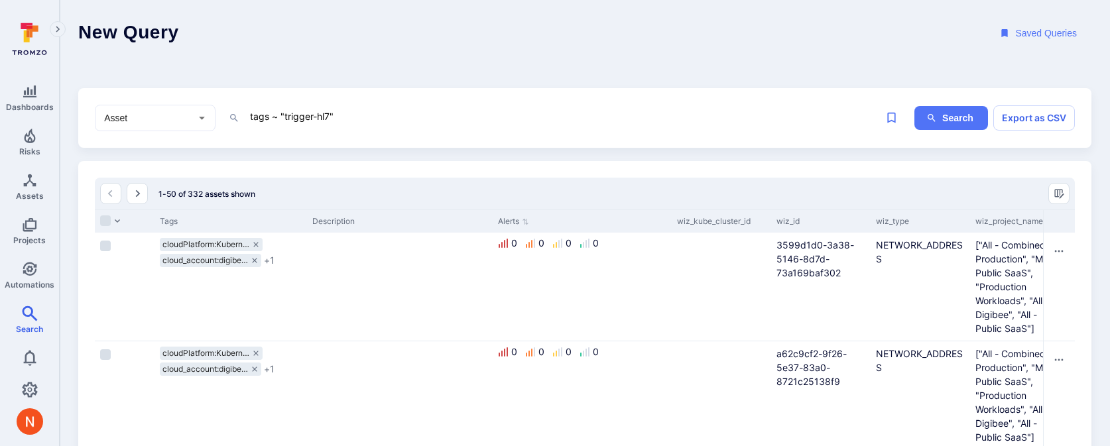
click at [284, 116] on textarea "tags ~ "trigger-hl7"" at bounding box center [564, 116] width 630 height 17
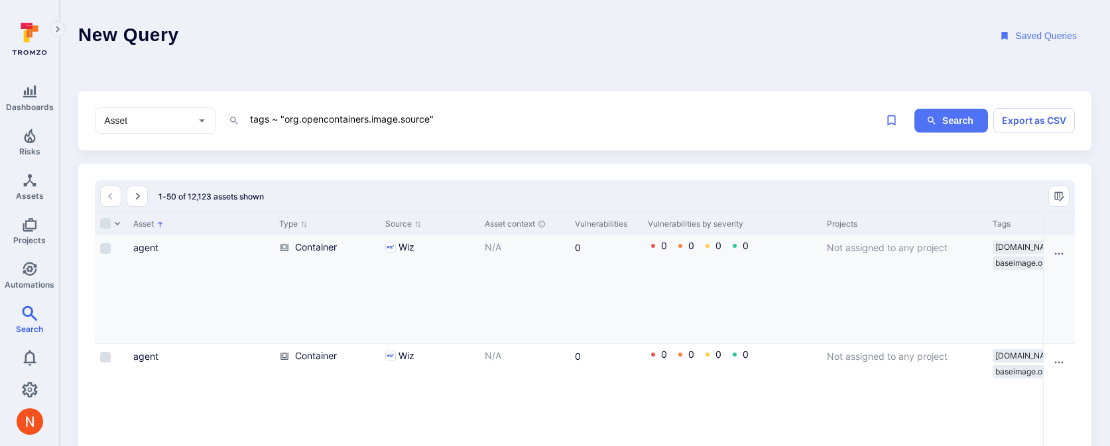
scroll to position [0, 669]
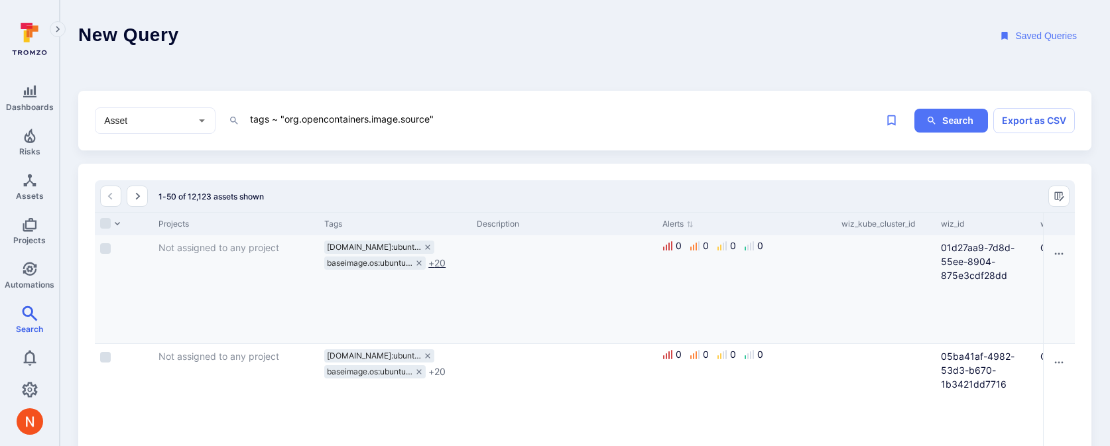
type textarea "tags ~ "org.opencontainers.image.source""
